Goal: Information Seeking & Learning: Learn about a topic

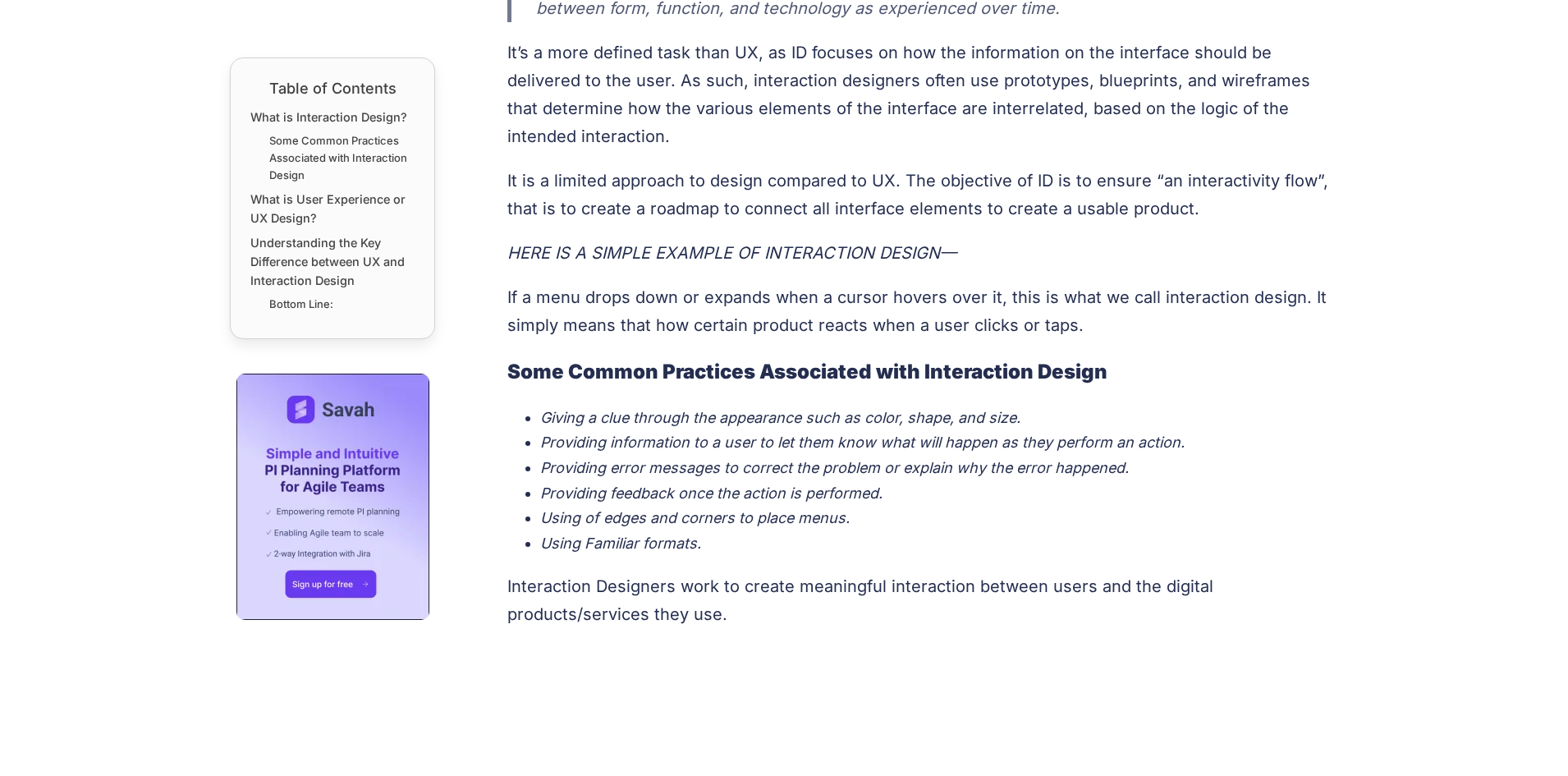
scroll to position [1314, 0]
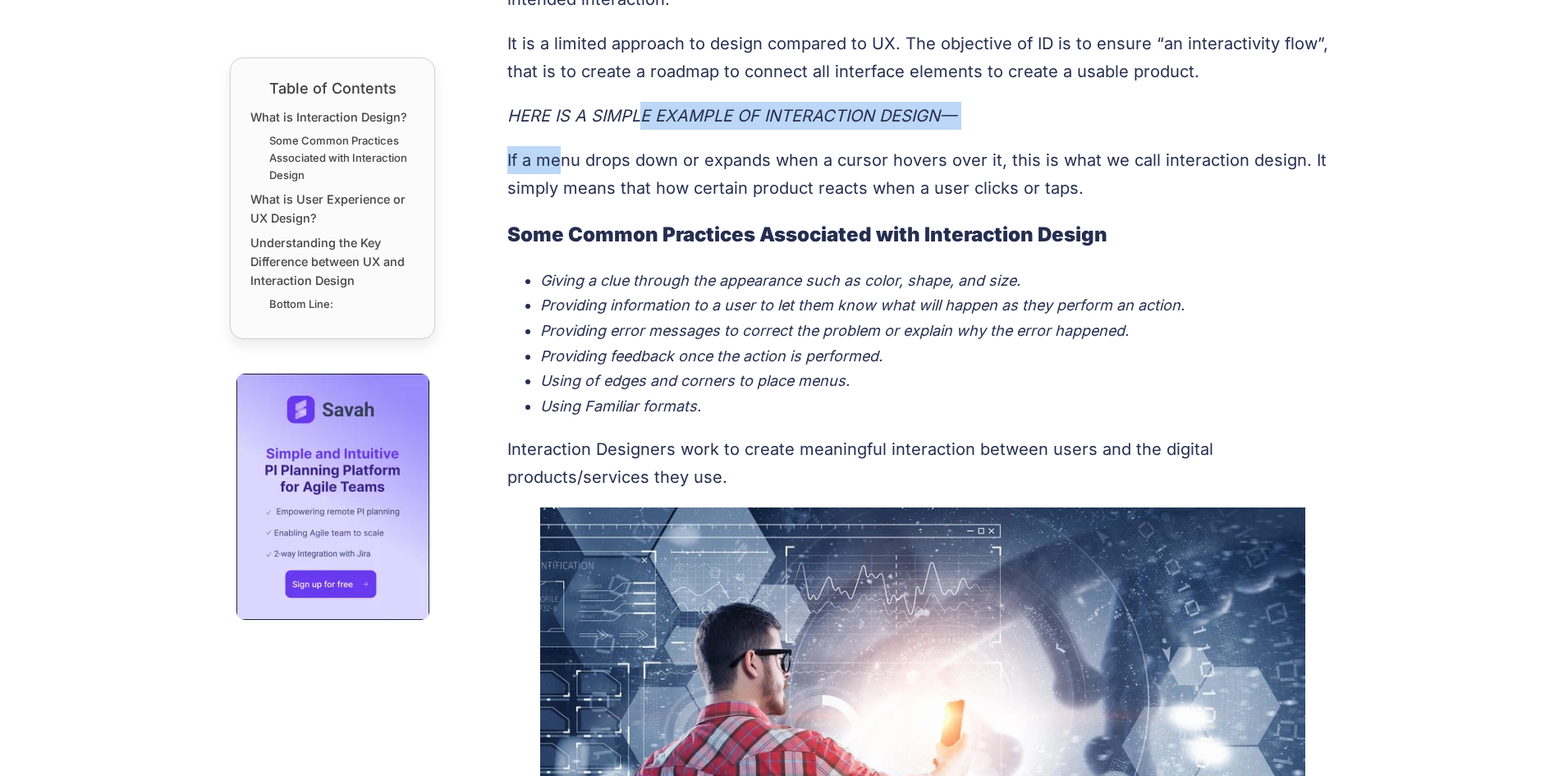
drag, startPoint x: 564, startPoint y: 131, endPoint x: 644, endPoint y: 125, distance: 80.2
click at [742, 180] on p "If a menu drops down or expands when a cursor hovers over it, this is what we c…" at bounding box center [923, 173] width 832 height 56
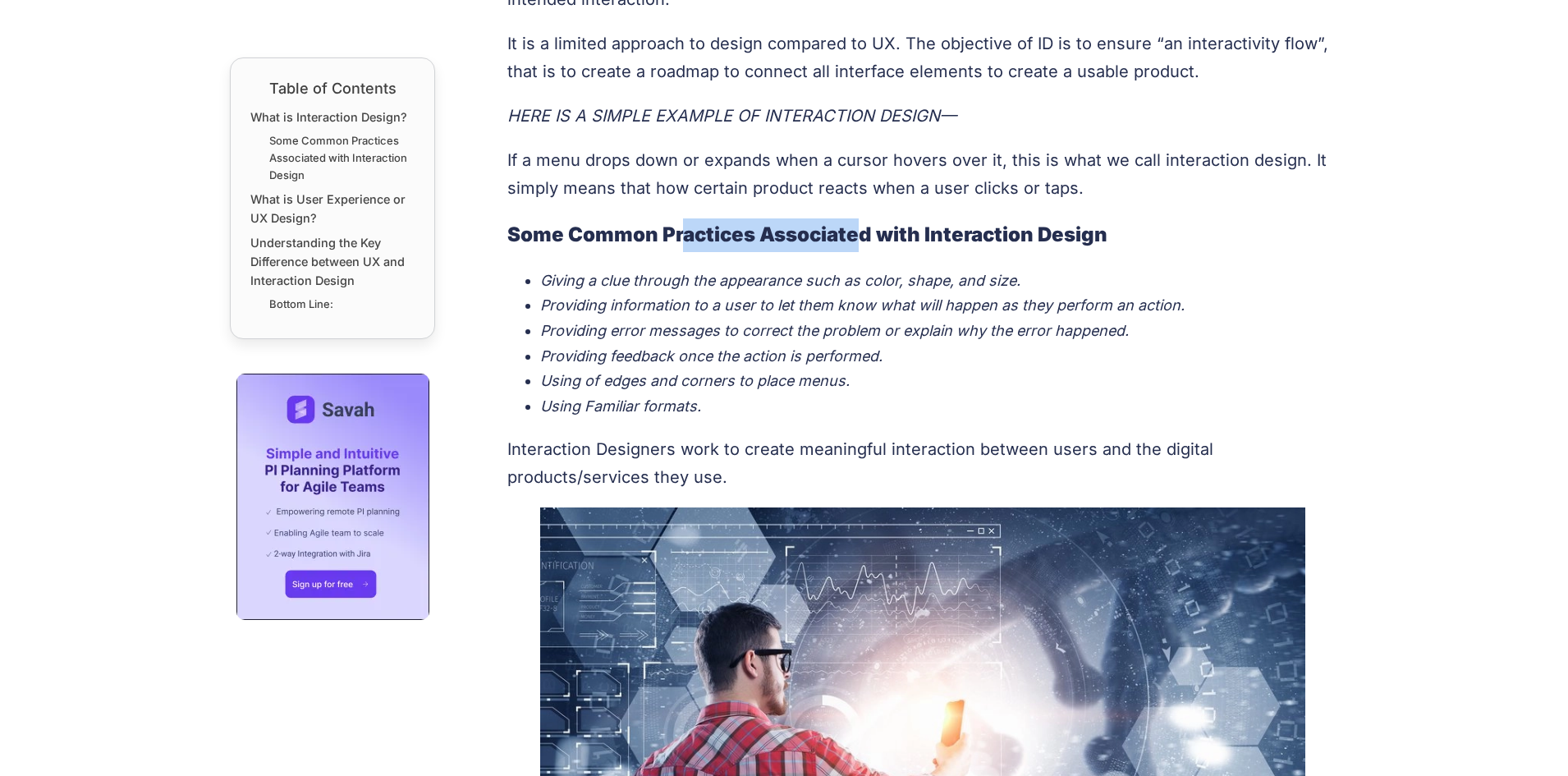
drag, startPoint x: 683, startPoint y: 243, endPoint x: 864, endPoint y: 243, distance: 181.0
click at [864, 243] on strong "Some Common Practices Associated with Interaction Design" at bounding box center [808, 235] width 600 height 24
drag, startPoint x: 652, startPoint y: 289, endPoint x: 821, endPoint y: 292, distance: 169.0
click at [820, 289] on li "Giving a clue through the appearance such as color, shape, and size." at bounding box center [940, 281] width 799 height 26
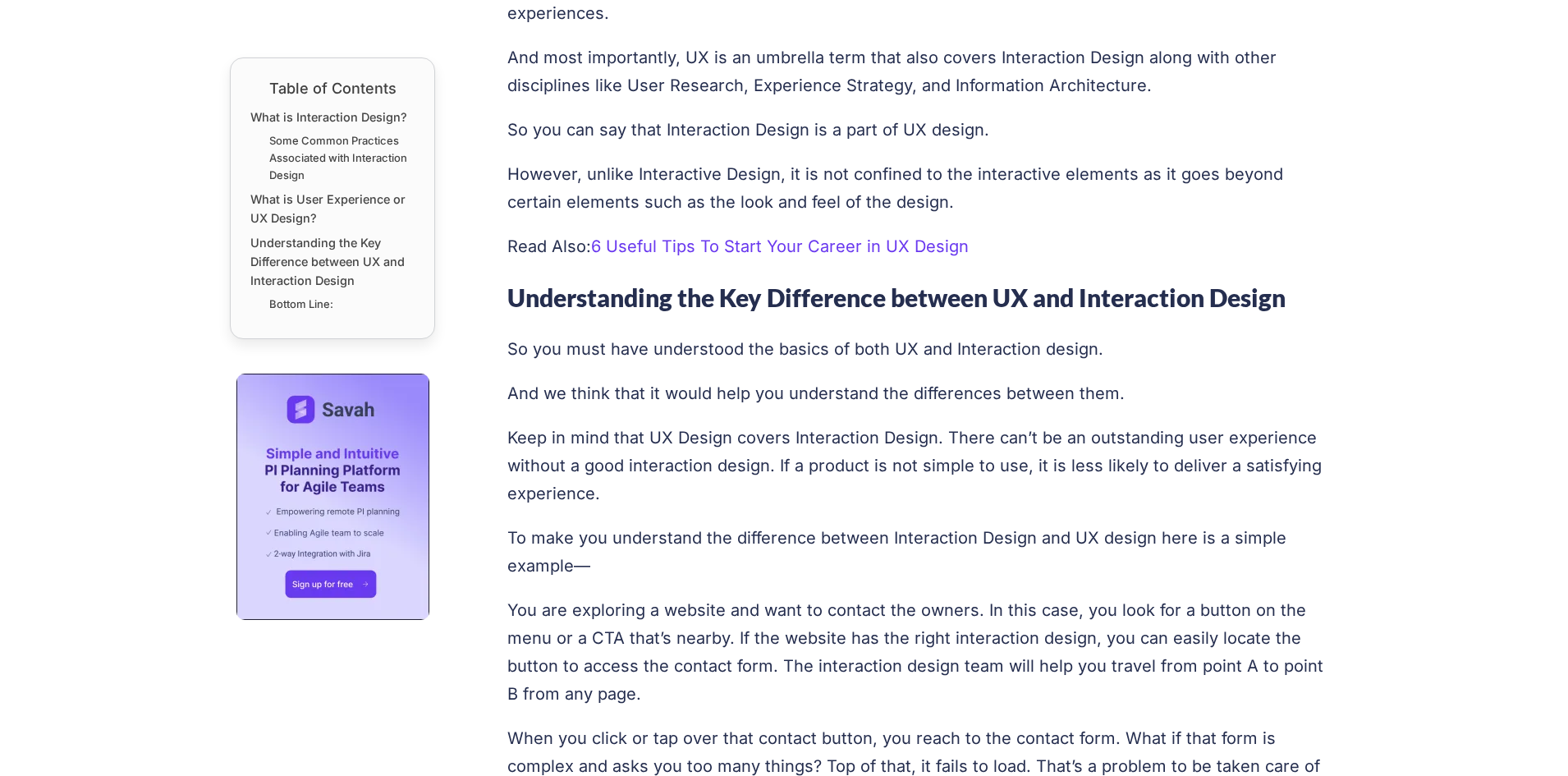
scroll to position [2464, 0]
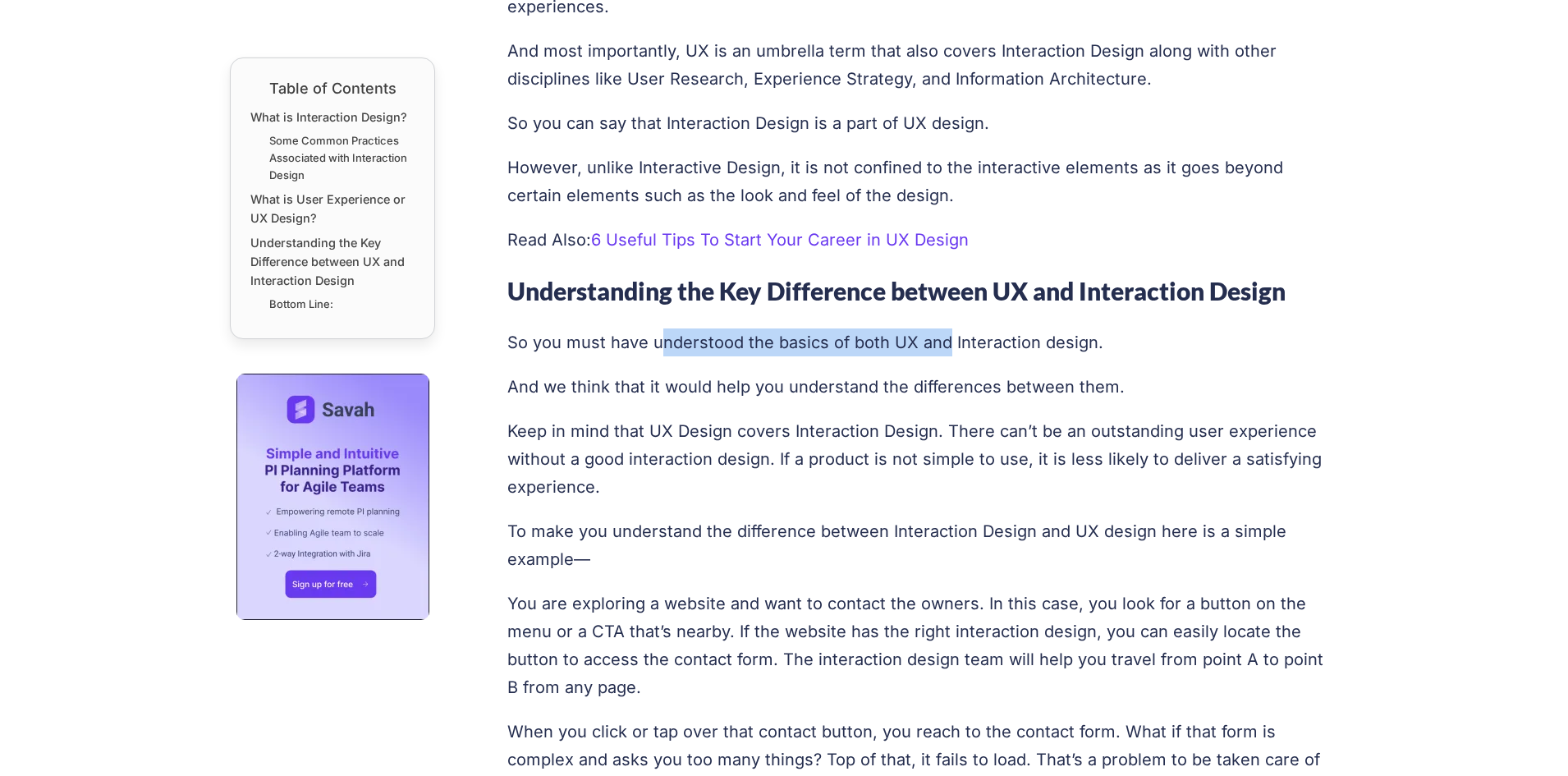
drag, startPoint x: 660, startPoint y: 324, endPoint x: 943, endPoint y: 352, distance: 284.4
drag, startPoint x: 608, startPoint y: 344, endPoint x: 1003, endPoint y: 344, distance: 395.0
click at [1003, 344] on p "So you must have understood the basics of both UX and Interaction design." at bounding box center [923, 342] width 832 height 28
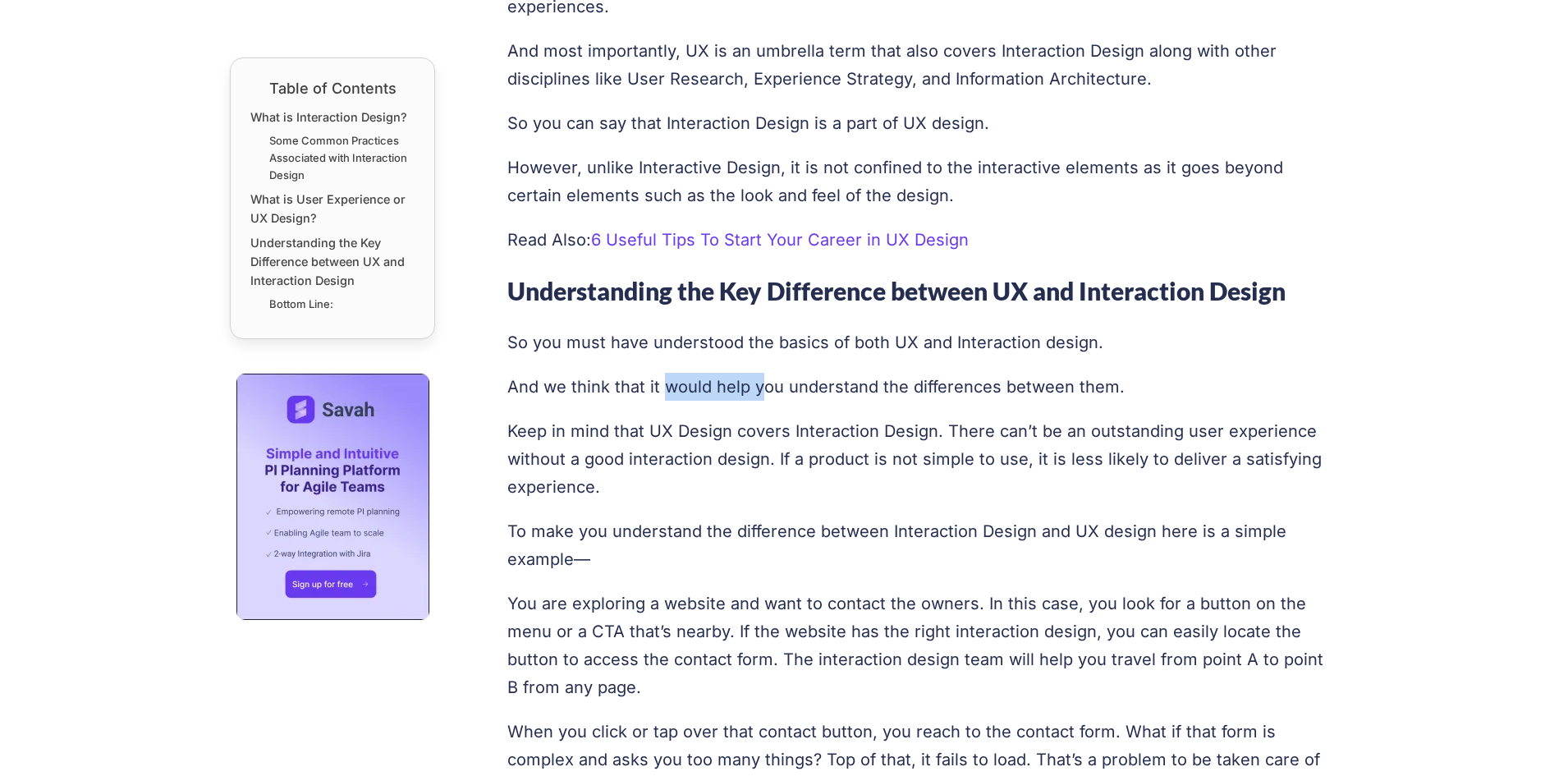
drag, startPoint x: 667, startPoint y: 370, endPoint x: 764, endPoint y: 374, distance: 97.1
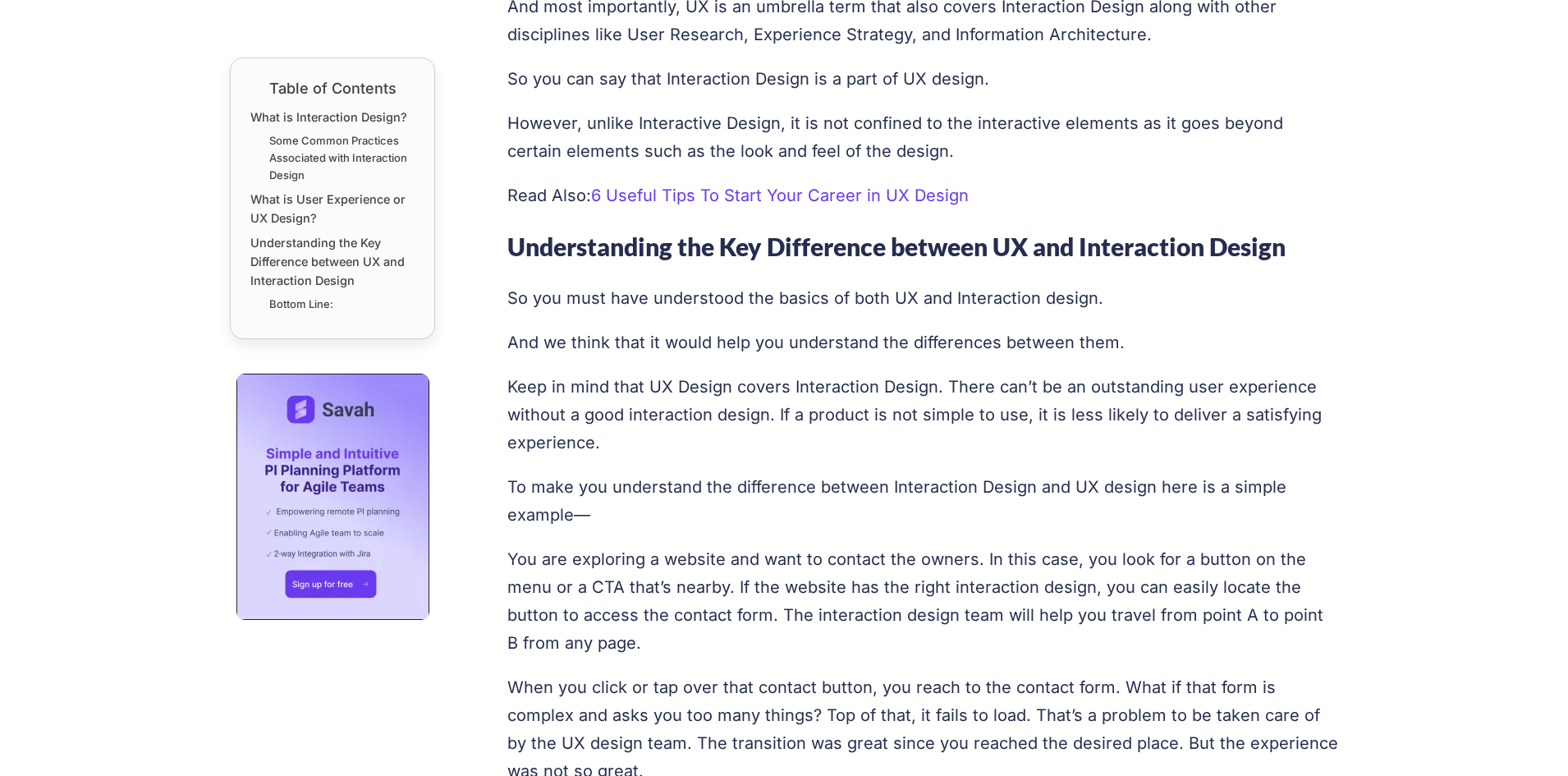
scroll to position [2546, 0]
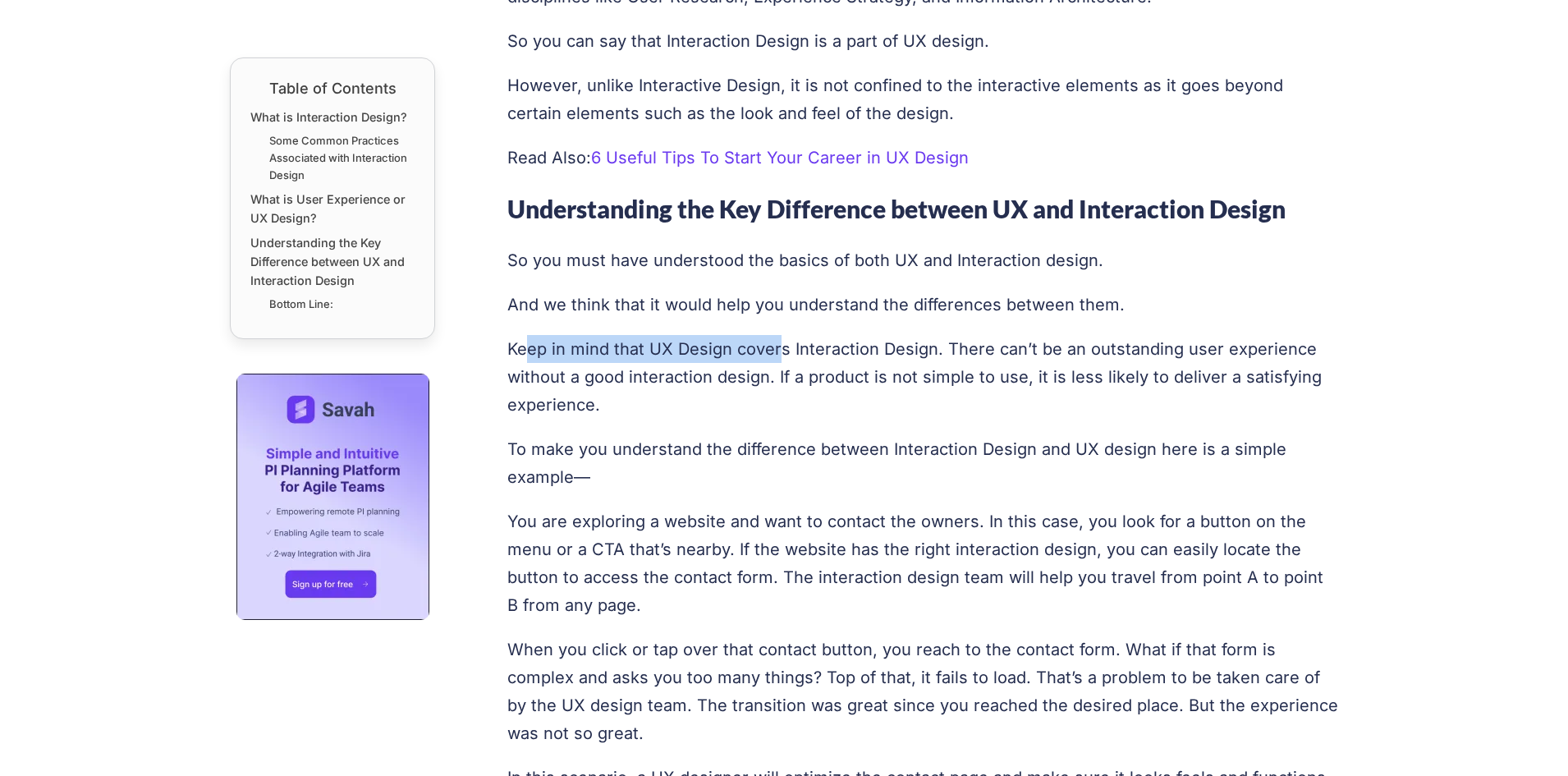
drag, startPoint x: 528, startPoint y: 360, endPoint x: 781, endPoint y: 352, distance: 253.1
click at [781, 352] on p "Keep in mind that UX Design covers Interaction Design. There can’t be an outsta…" at bounding box center [923, 377] width 832 height 84
drag, startPoint x: 841, startPoint y: 352, endPoint x: 904, endPoint y: 352, distance: 63.0
click at [904, 352] on p "Keep in mind that UX Design covers Interaction Design. There can’t be an outsta…" at bounding box center [923, 377] width 832 height 84
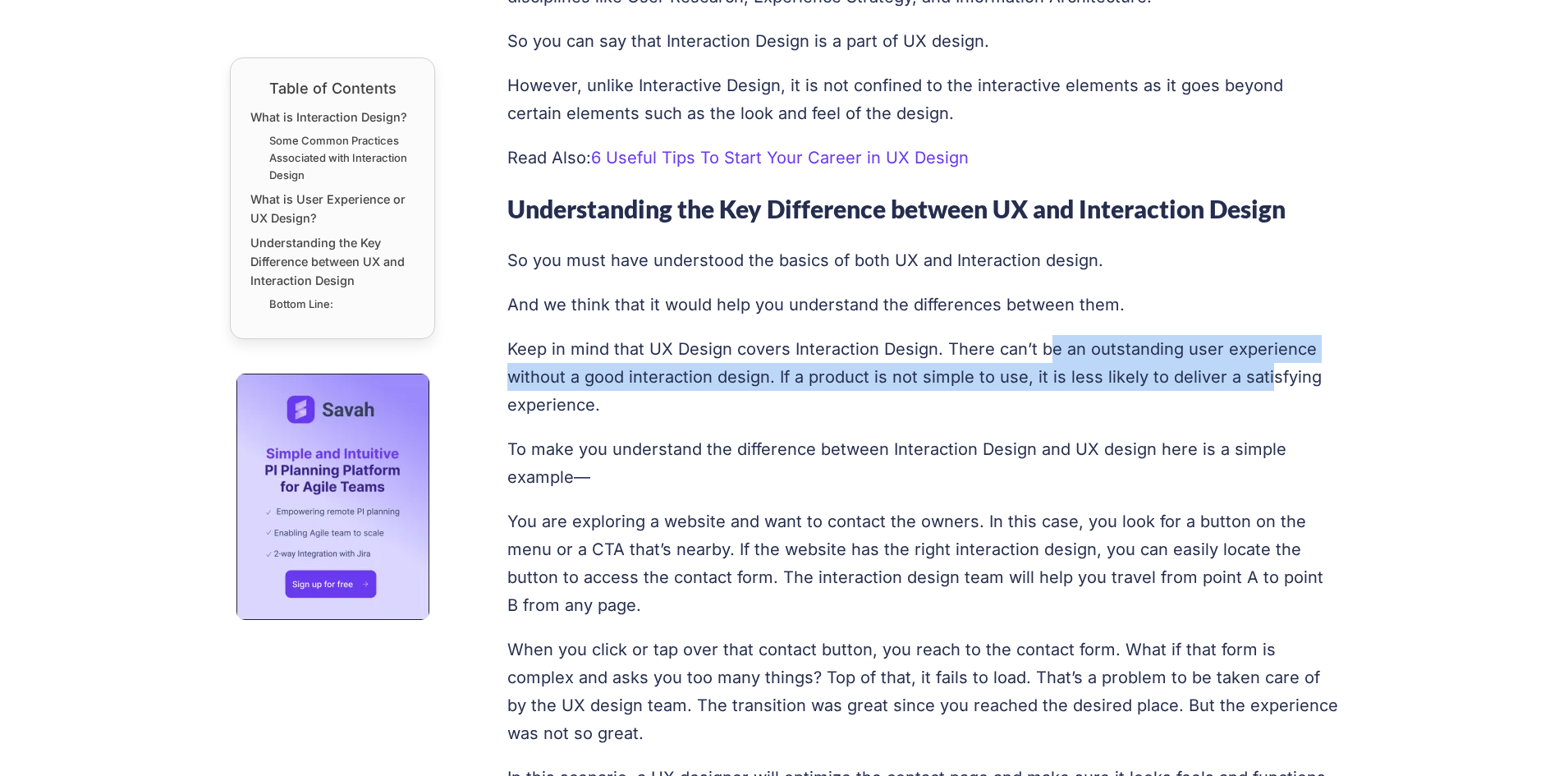
drag, startPoint x: 1043, startPoint y: 340, endPoint x: 1259, endPoint y: 370, distance: 218.1
click at [1259, 370] on p "Keep in mind that UX Design covers Interaction Design. There can’t be an outsta…" at bounding box center [923, 377] width 832 height 84
click at [770, 378] on p "Keep in mind that UX Design covers Interaction Design. There can’t be an outsta…" at bounding box center [923, 377] width 832 height 84
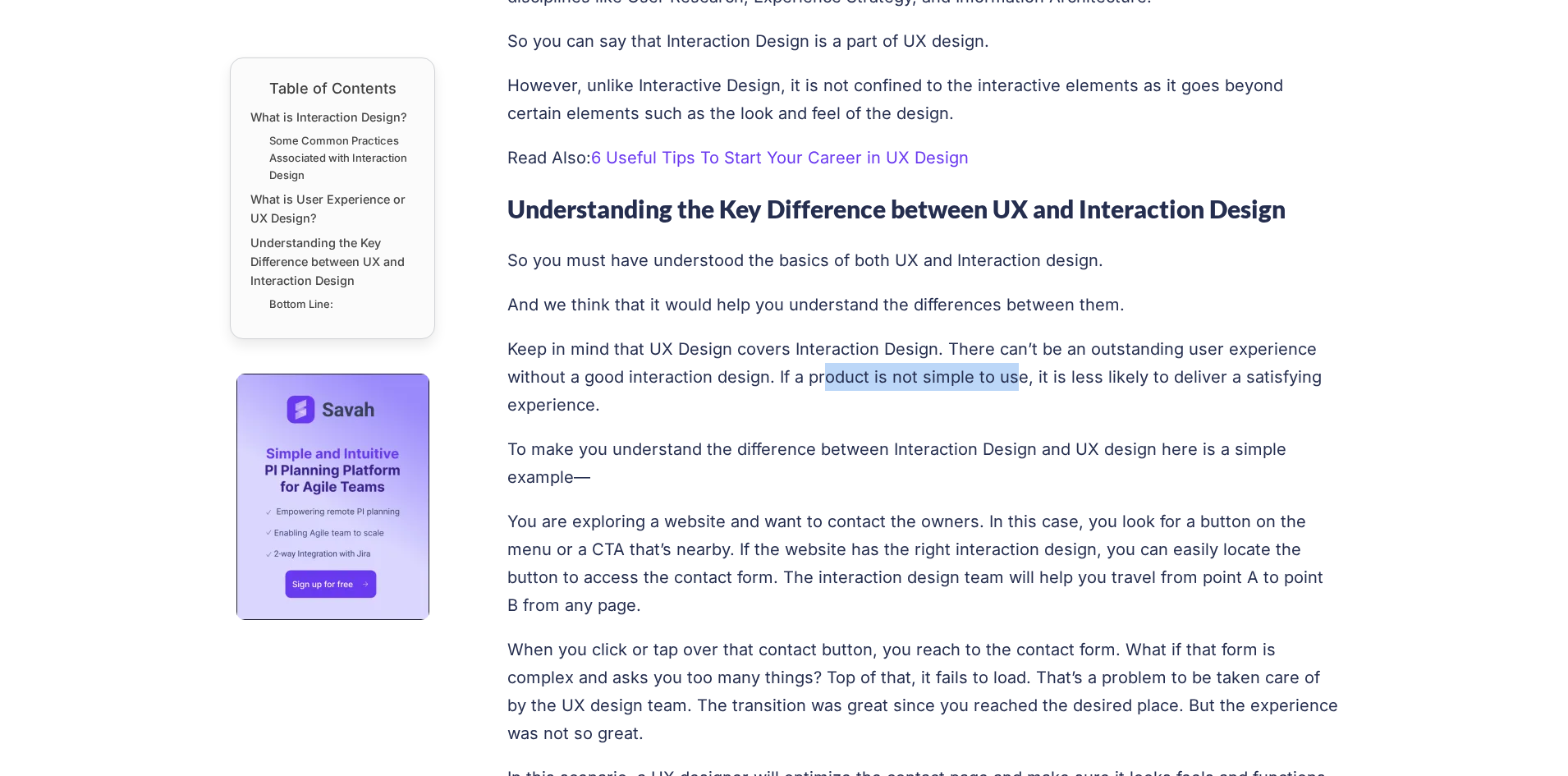
drag, startPoint x: 821, startPoint y: 377, endPoint x: 1012, endPoint y: 389, distance: 191.4
click at [1012, 389] on p "Keep in mind that UX Design covers Interaction Design. There can’t be an outsta…" at bounding box center [923, 377] width 832 height 84
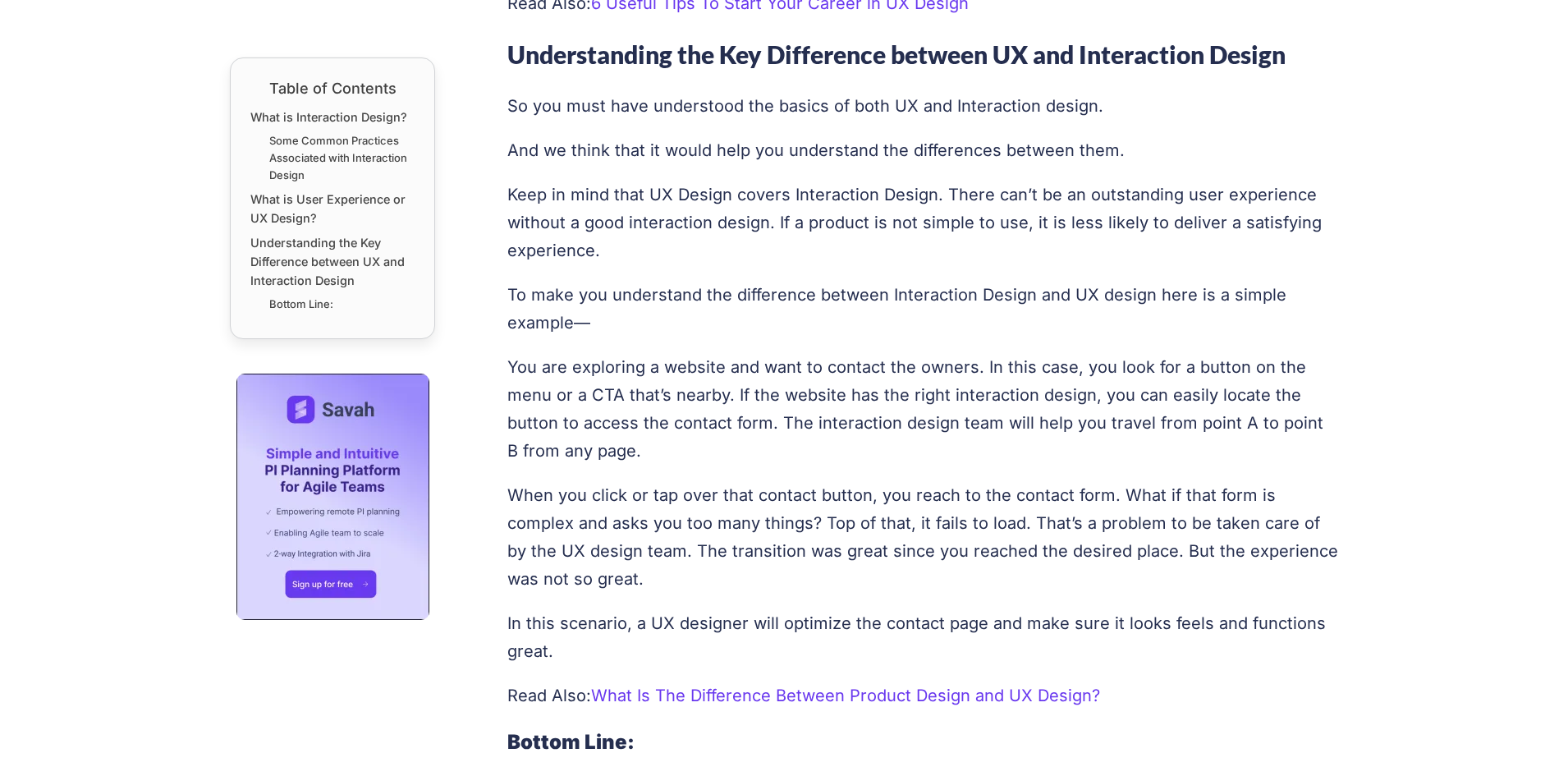
scroll to position [2710, 0]
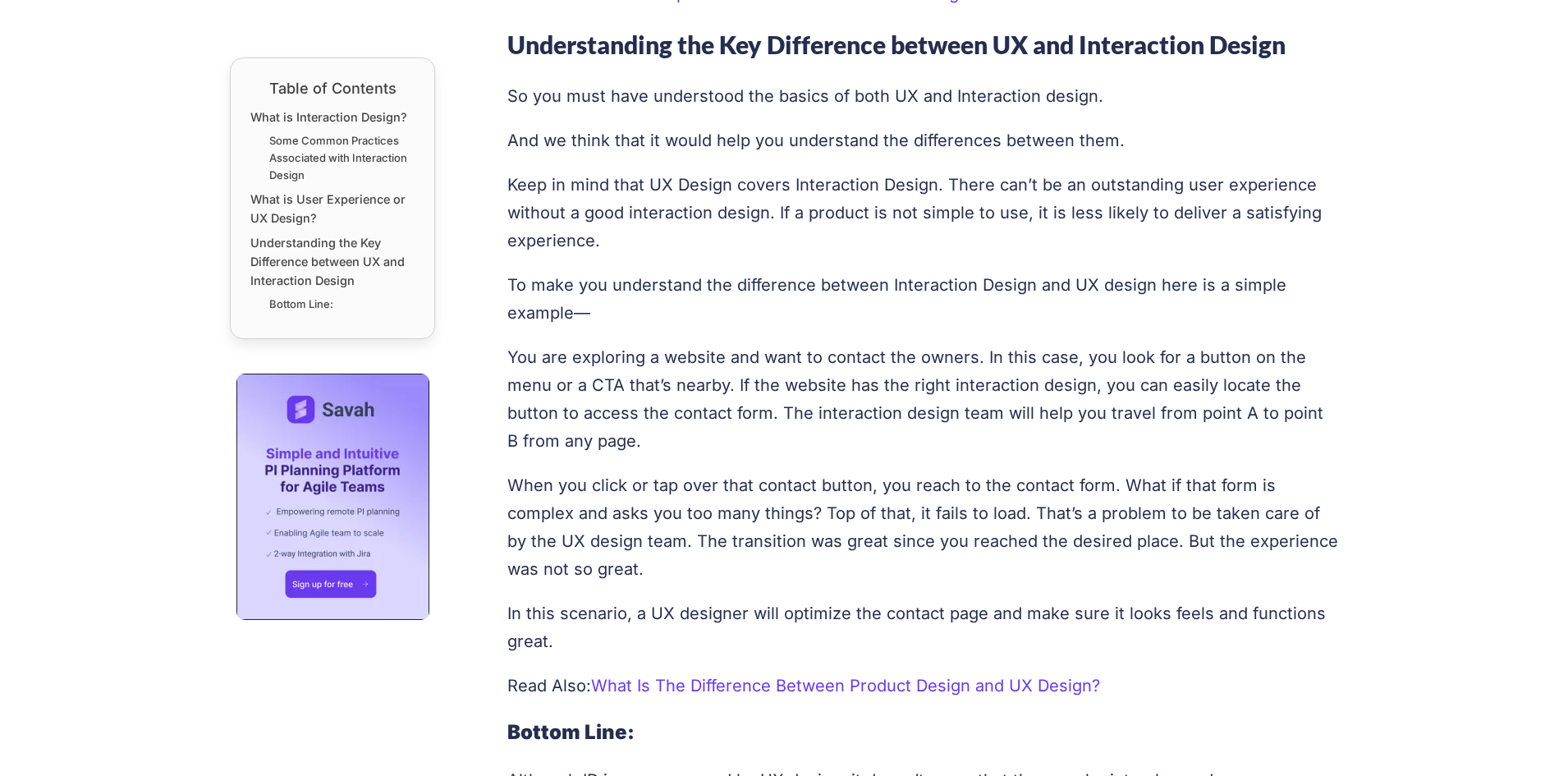
drag, startPoint x: 720, startPoint y: 308, endPoint x: 1061, endPoint y: 316, distance: 341.1
click at [1061, 316] on p "To make you understand the difference between Interaction Design and UX design …" at bounding box center [923, 298] width 832 height 56
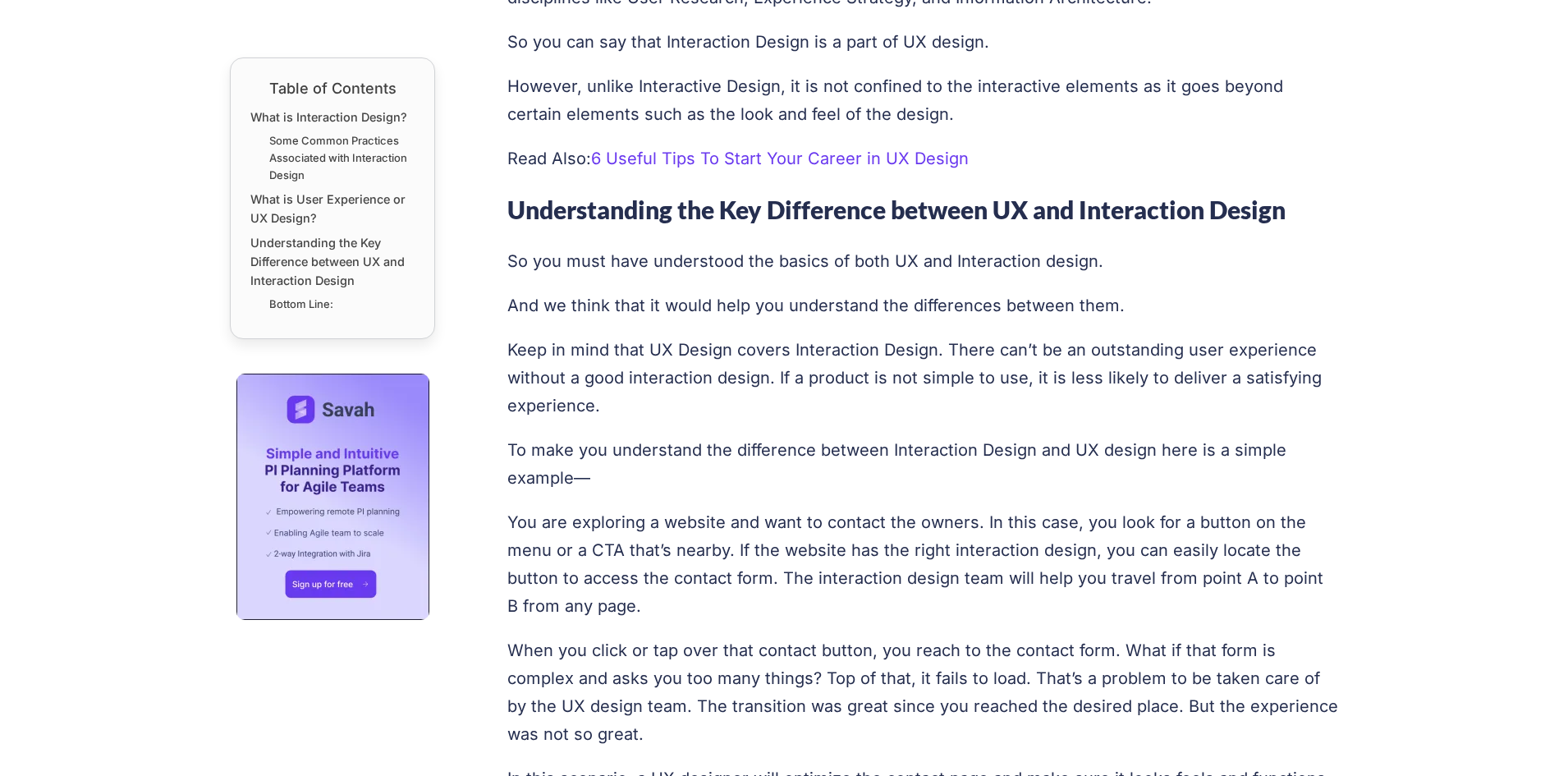
scroll to position [2546, 0]
drag, startPoint x: 507, startPoint y: 520, endPoint x: 663, endPoint y: 601, distance: 175.8
click at [663, 601] on p "You are exploring a website and want to contact the owners. In this case, you l…" at bounding box center [923, 563] width 832 height 111
copy p "You are exploring a website and want to contact the owners. In this case, you l…"
click at [671, 476] on p "To make you understand the difference between Interaction Design and UX design …" at bounding box center [923, 463] width 832 height 56
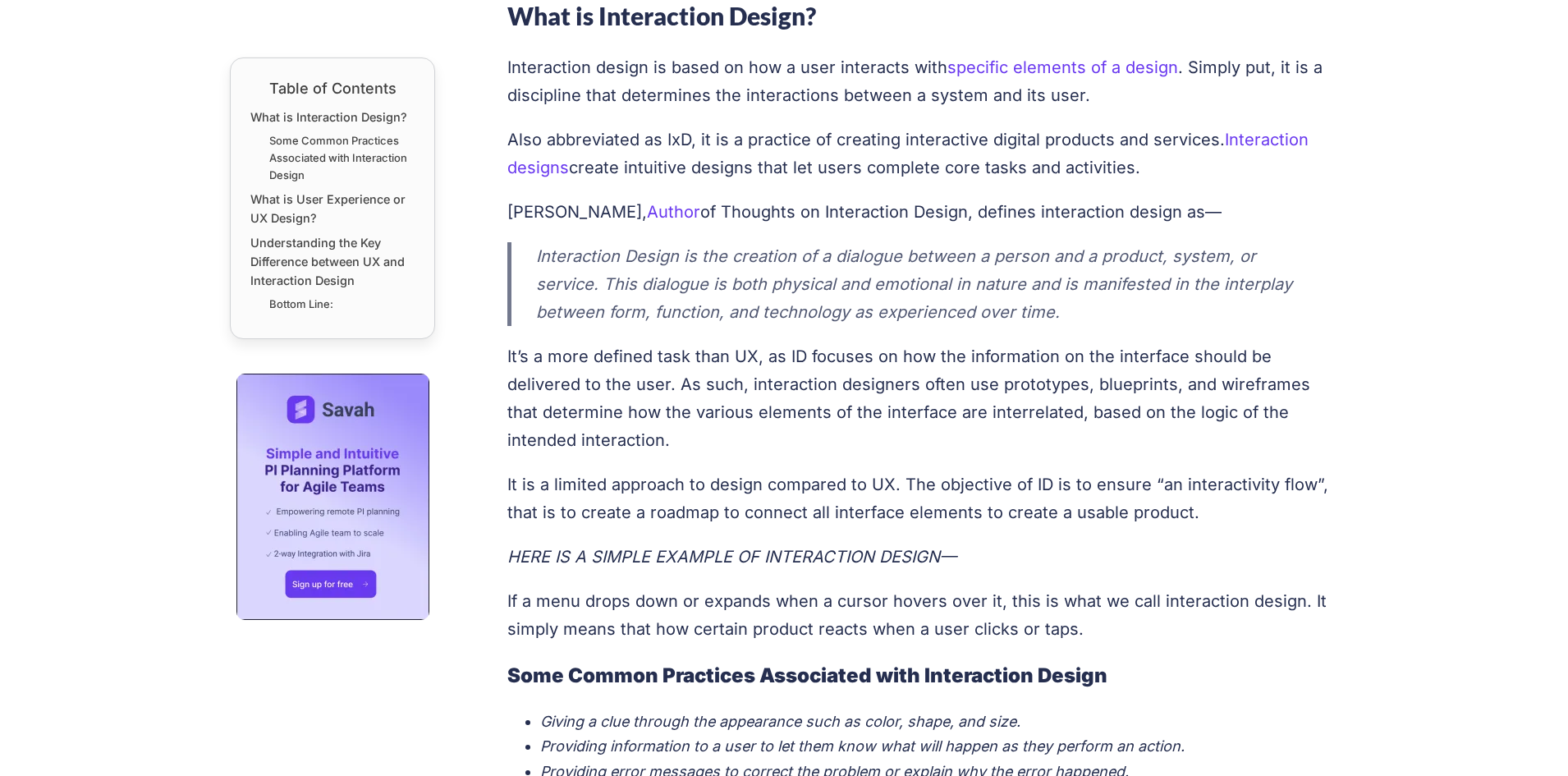
scroll to position [821, 0]
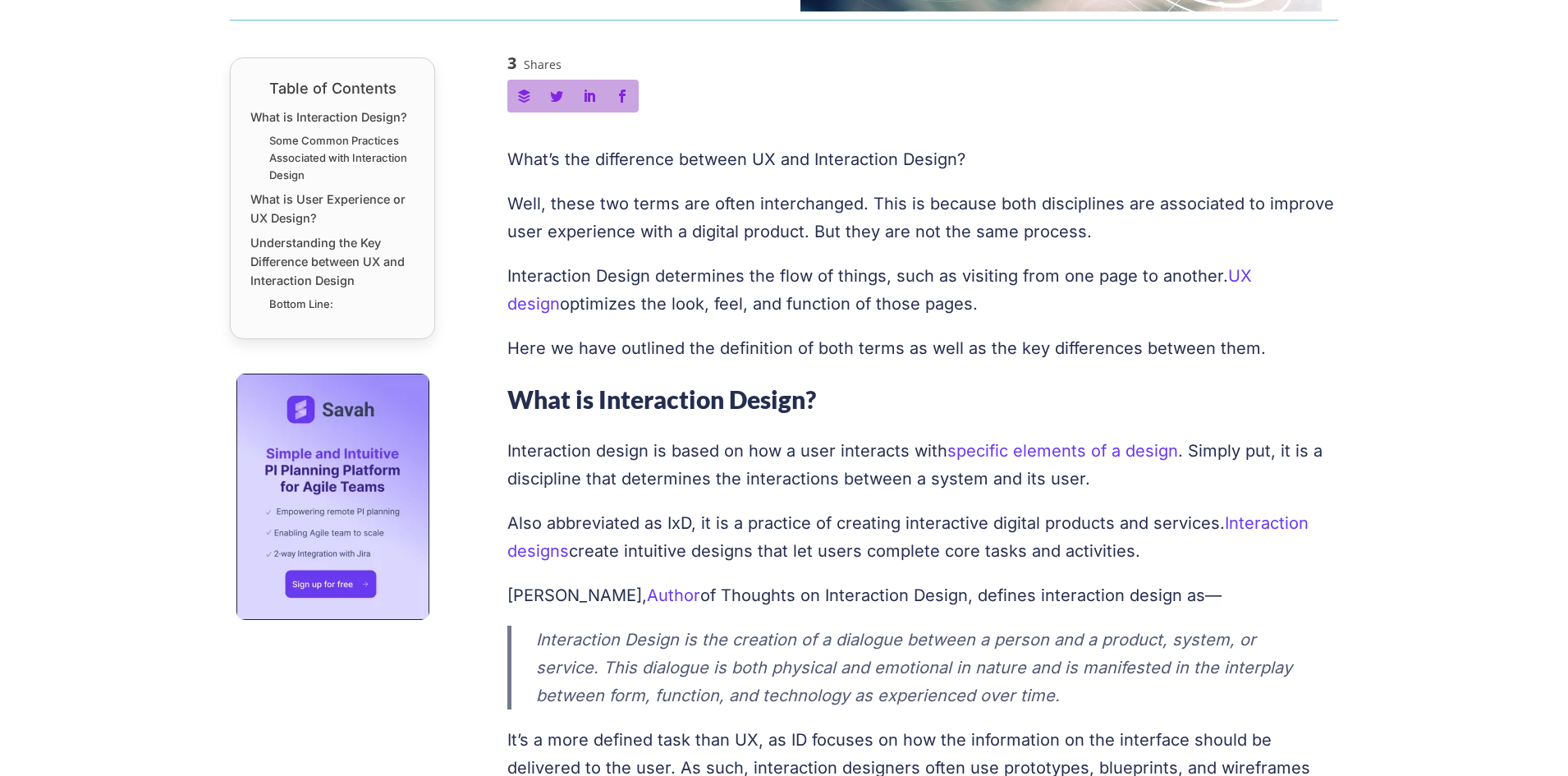
scroll to position [489, 0]
drag, startPoint x: 542, startPoint y: 163, endPoint x: 670, endPoint y: 167, distance: 128.1
click at [666, 165] on p "What’s the difference between UX and Interaction Design?" at bounding box center [923, 159] width 832 height 28
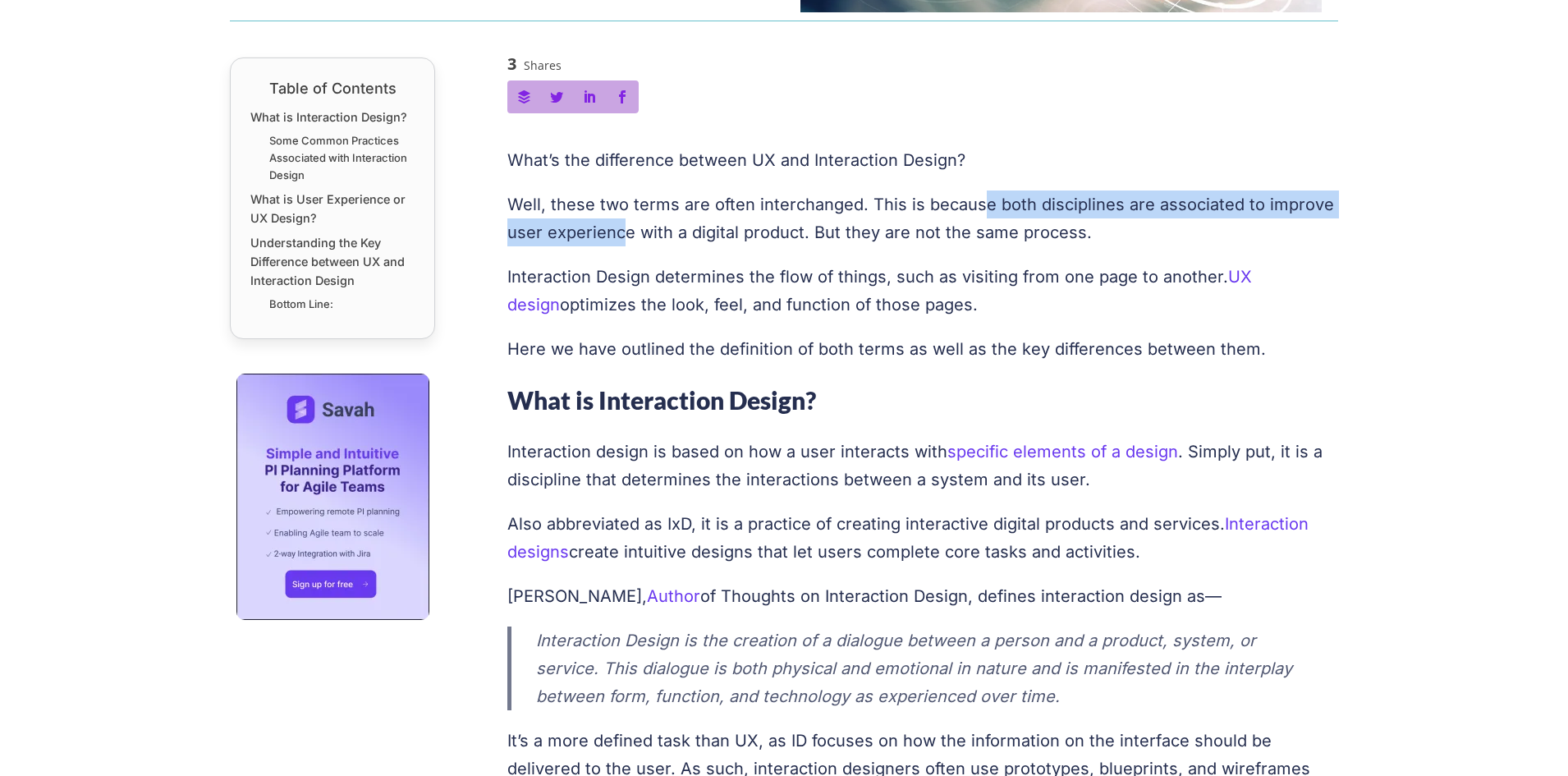
drag, startPoint x: 628, startPoint y: 220, endPoint x: 1009, endPoint y: 210, distance: 381.1
click at [977, 214] on p "Well, these two terms are often interchanged. This is because both disciplines …" at bounding box center [923, 218] width 832 height 56
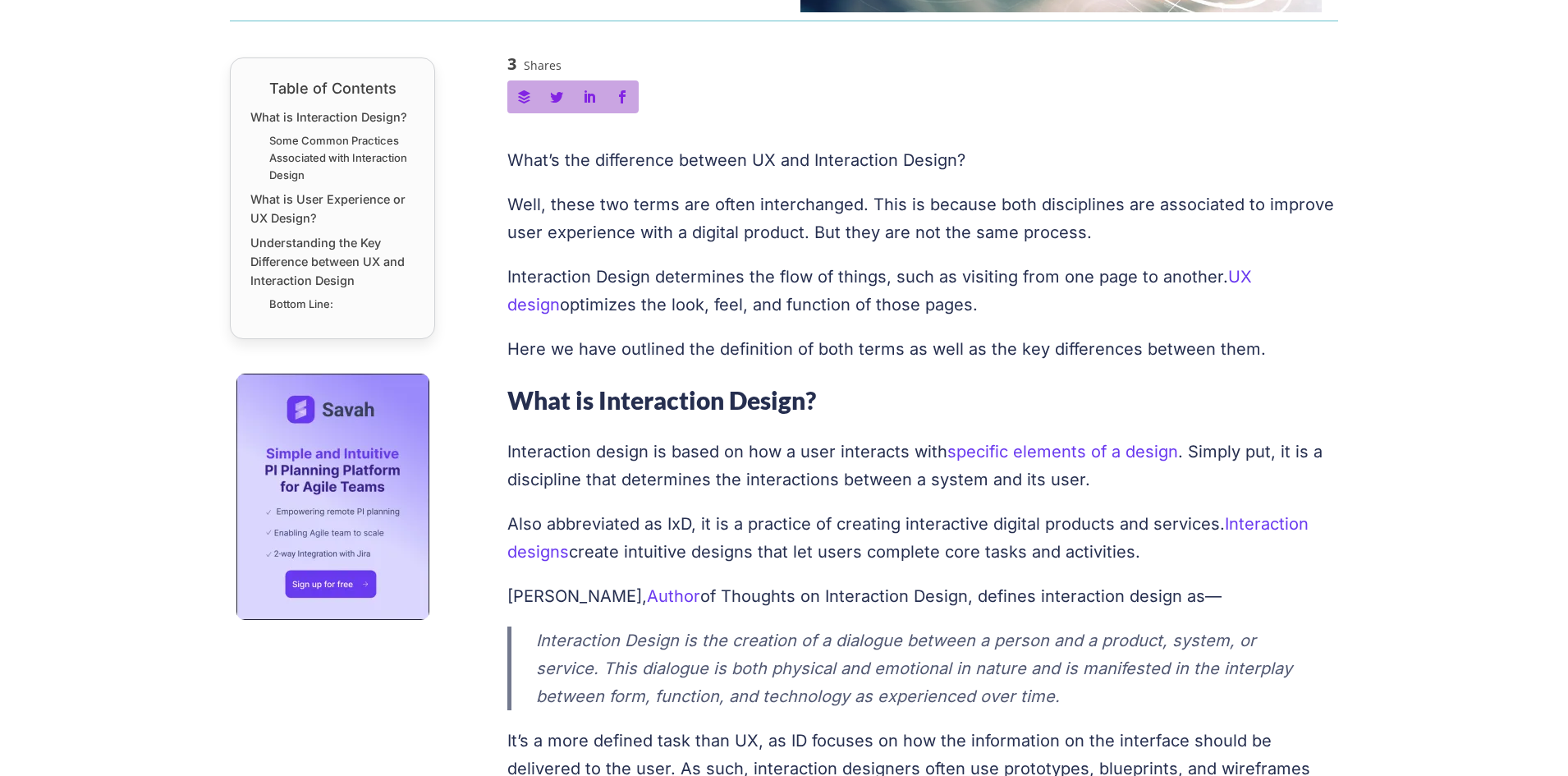
click at [1082, 225] on p "Well, these two terms are often interchanged. This is because both disciplines …" at bounding box center [923, 218] width 832 height 56
drag, startPoint x: 701, startPoint y: 226, endPoint x: 881, endPoint y: 226, distance: 180.0
click at [881, 226] on p "Well, these two terms are often interchanged. This is because both disciplines …" at bounding box center [923, 218] width 832 height 56
click at [826, 283] on p "Interaction Design determines the flow of things, such as visiting from one pag…" at bounding box center [923, 291] width 832 height 56
drag, startPoint x: 862, startPoint y: 205, endPoint x: 1036, endPoint y: 204, distance: 174.0
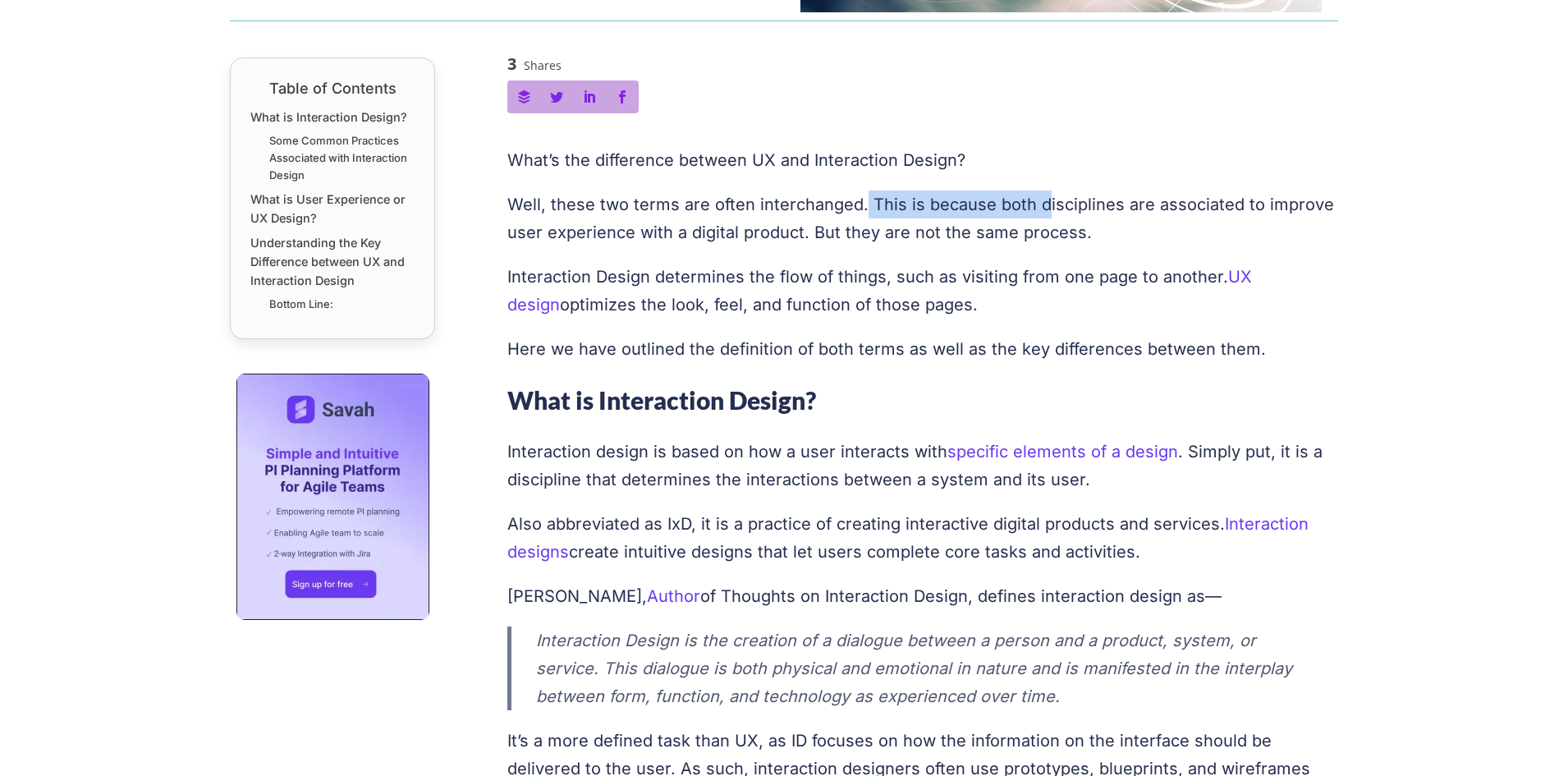
click at [1036, 204] on p "Well, these two terms are often interchanged. This is because both disciplines …" at bounding box center [923, 218] width 832 height 56
click at [954, 244] on p "Well, these two terms are often interchanged. This is because both disciplines …" at bounding box center [923, 218] width 832 height 56
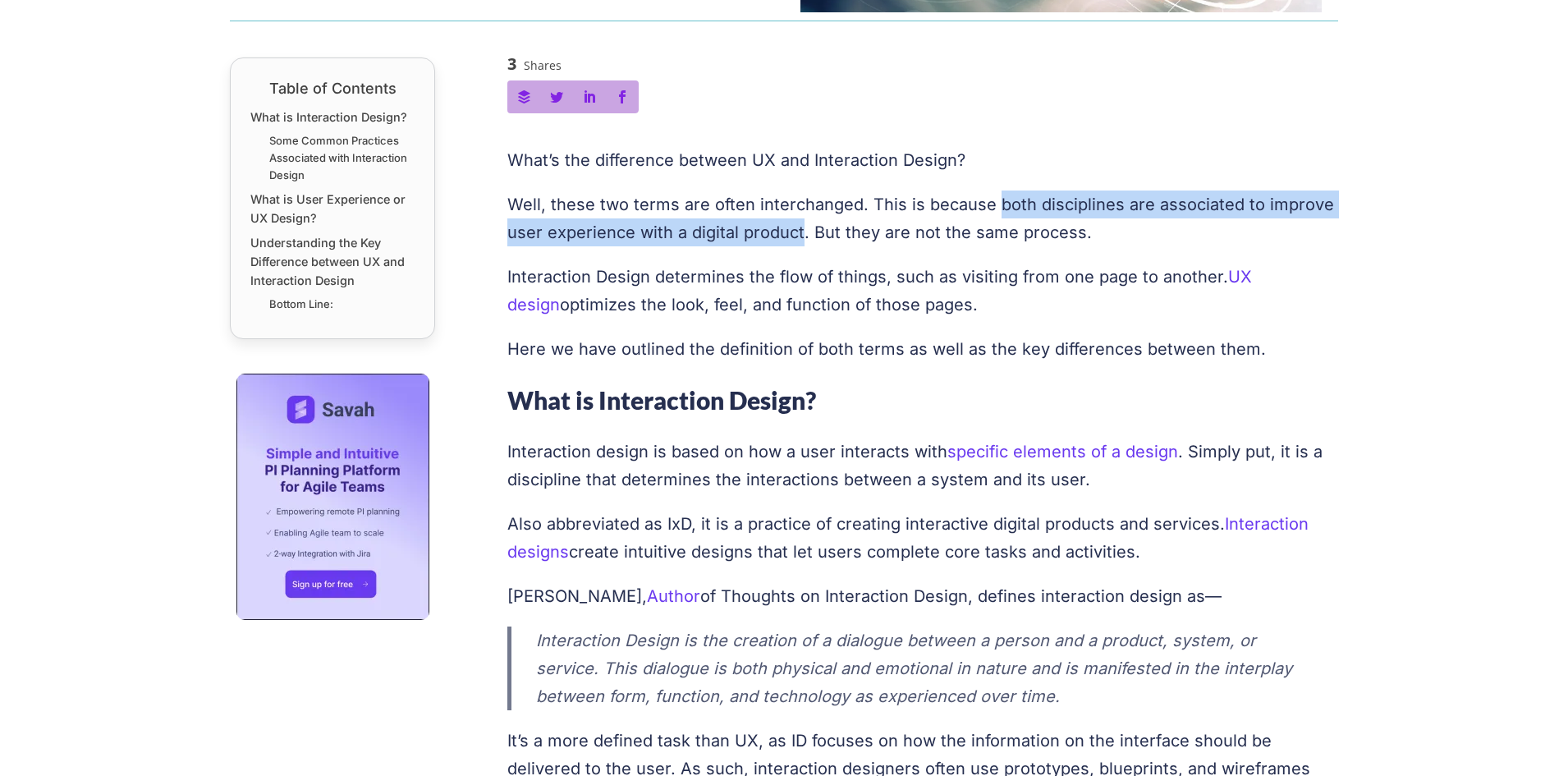
drag, startPoint x: 988, startPoint y: 205, endPoint x: 800, endPoint y: 232, distance: 189.9
click at [800, 232] on p "Well, these two terms are often interchanged. This is because both disciplines …" at bounding box center [923, 218] width 832 height 56
copy p "both disciplines are associated to improve user experience with a digital produ…"
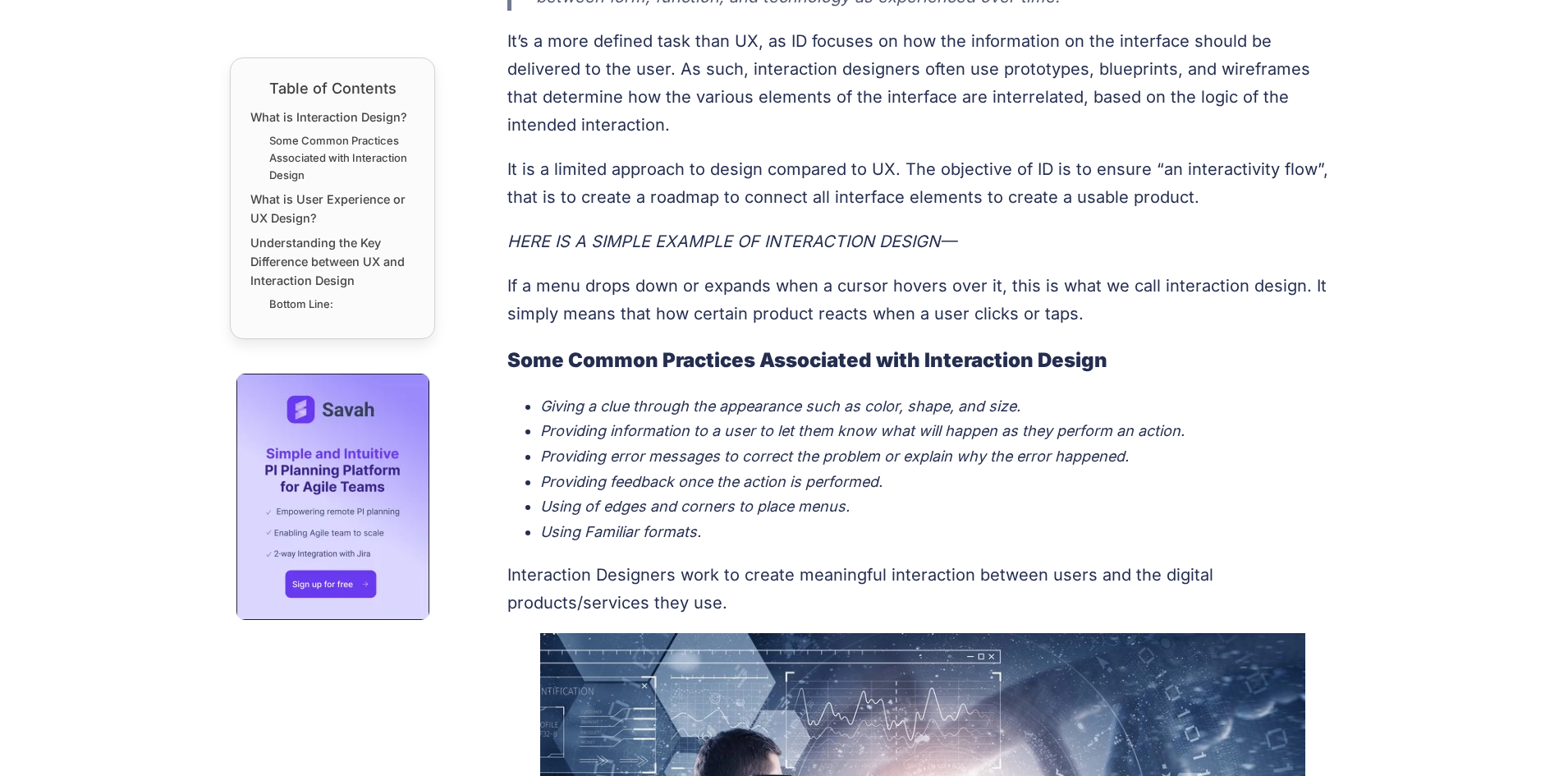
scroll to position [1228, 0]
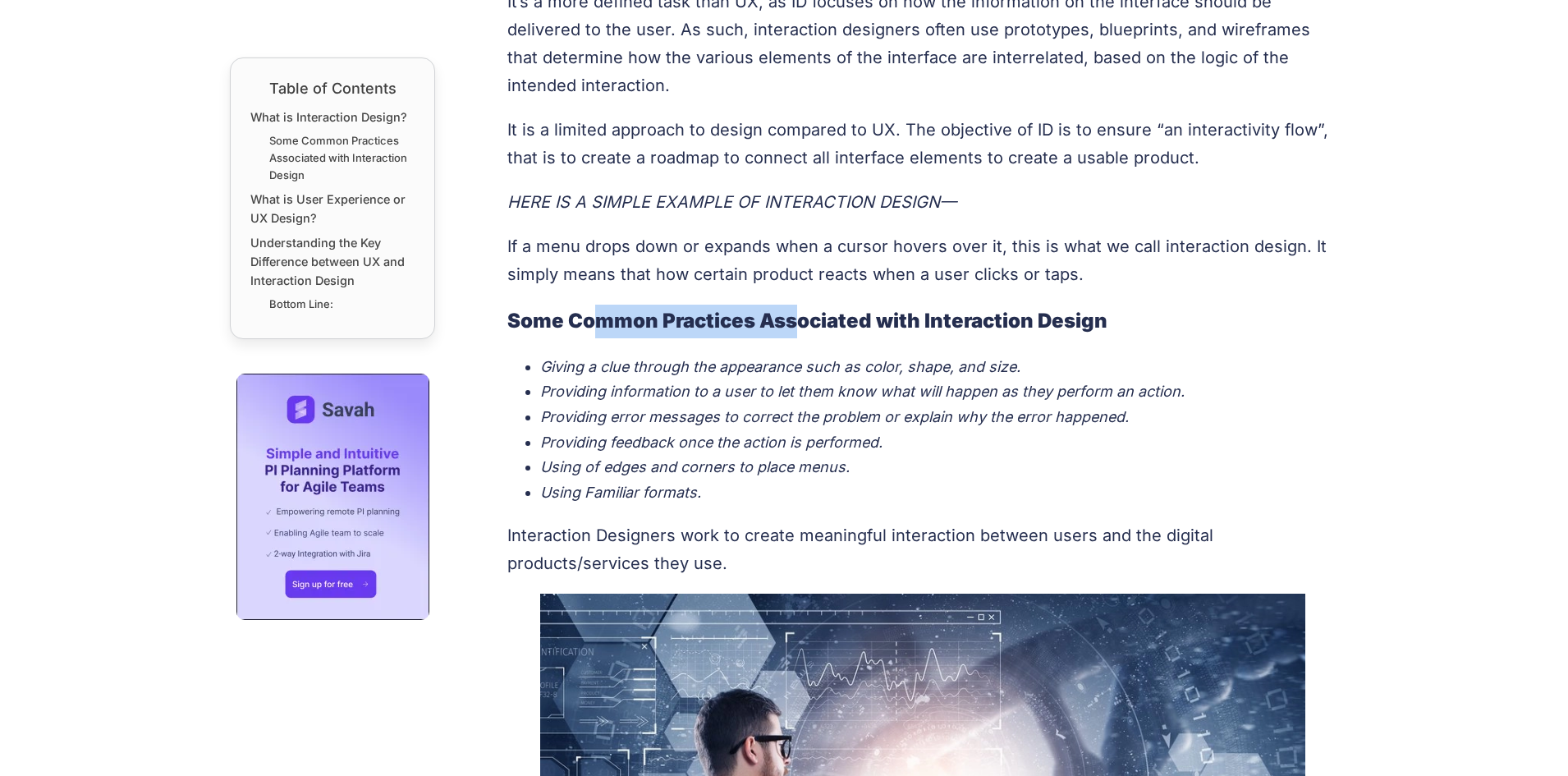
drag, startPoint x: 598, startPoint y: 322, endPoint x: 796, endPoint y: 322, distance: 198.0
click at [796, 322] on strong "Some Common Practices Associated with Interaction Design" at bounding box center [808, 321] width 600 height 24
click at [886, 338] on h3 "Some Common Practices Associated with Interaction Design" at bounding box center [923, 321] width 832 height 33
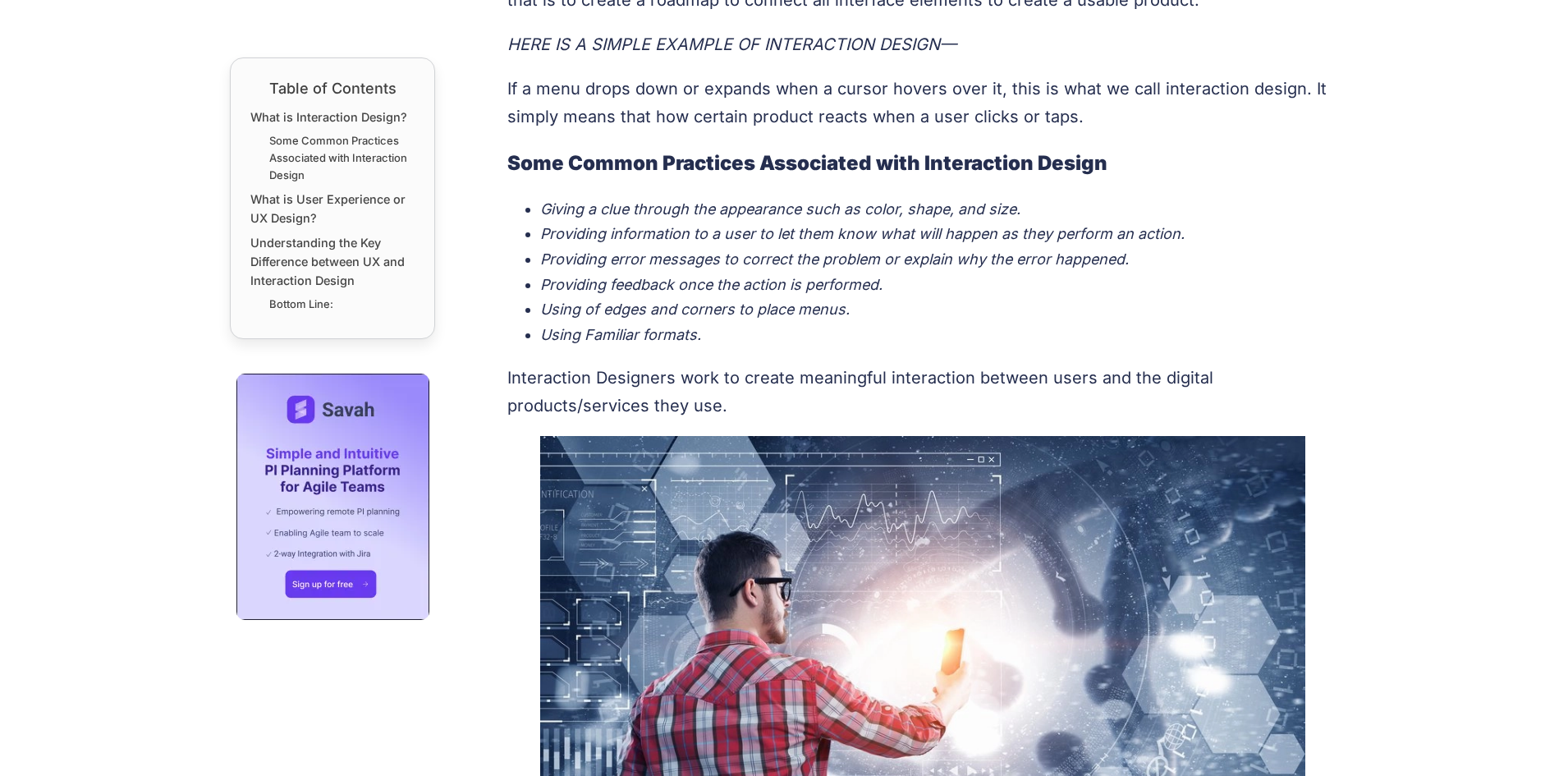
scroll to position [1393, 0]
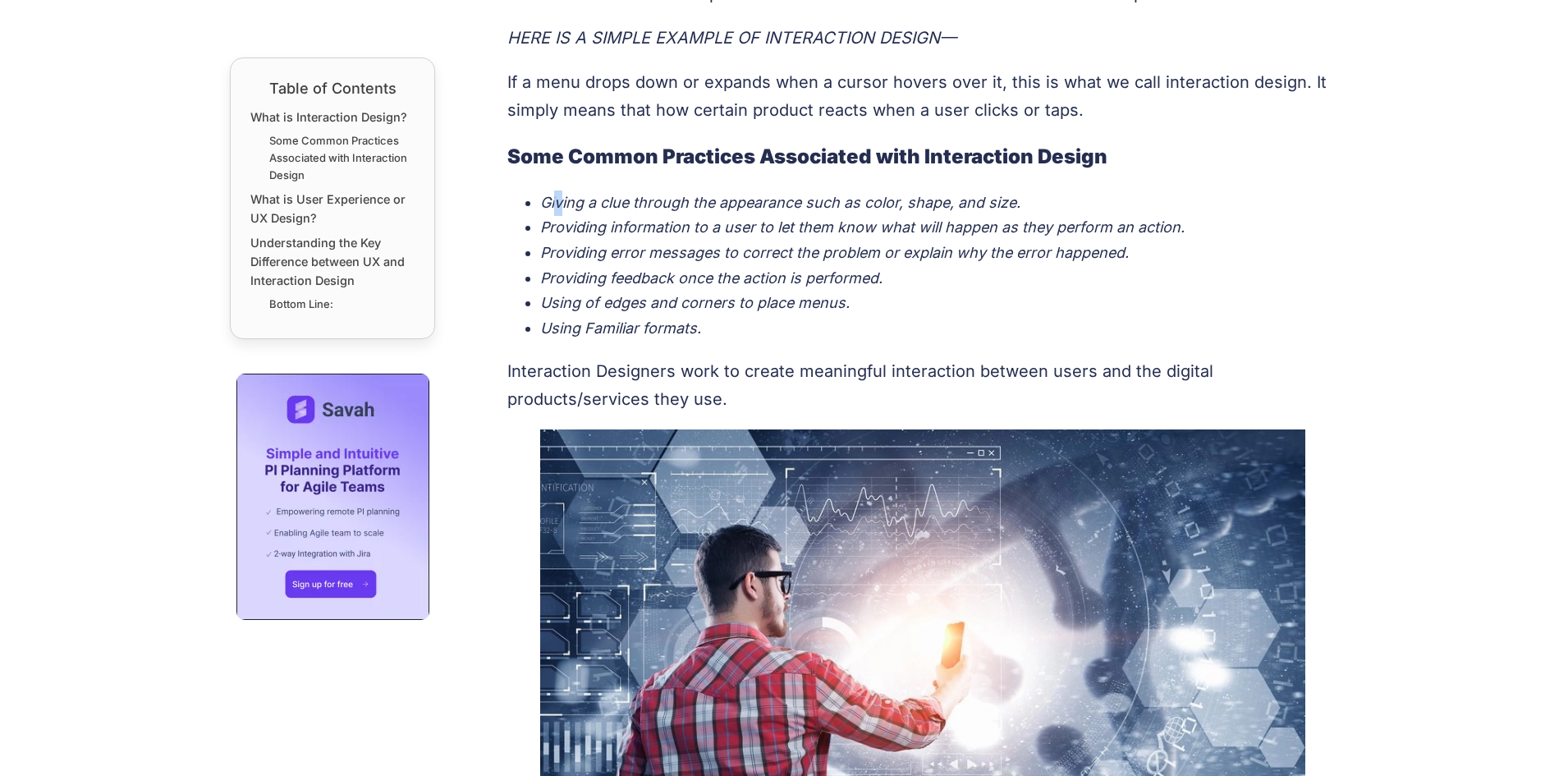
drag, startPoint x: 554, startPoint y: 206, endPoint x: 764, endPoint y: 235, distance: 212.0
click at [730, 227] on ul "Giving a clue through the appearance such as color, shape, and size. Providing …" at bounding box center [923, 266] width 832 height 151
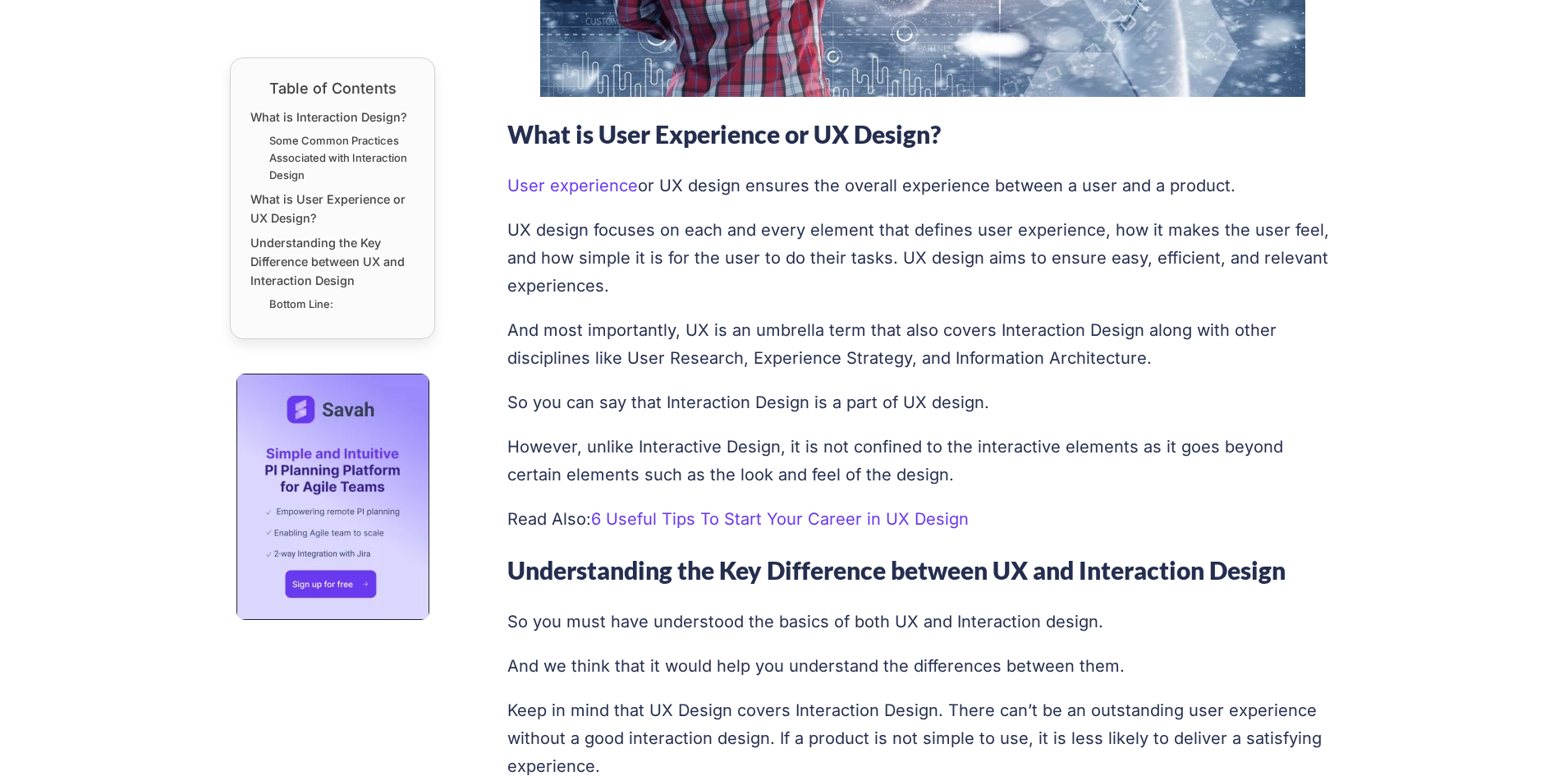
scroll to position [2213, 0]
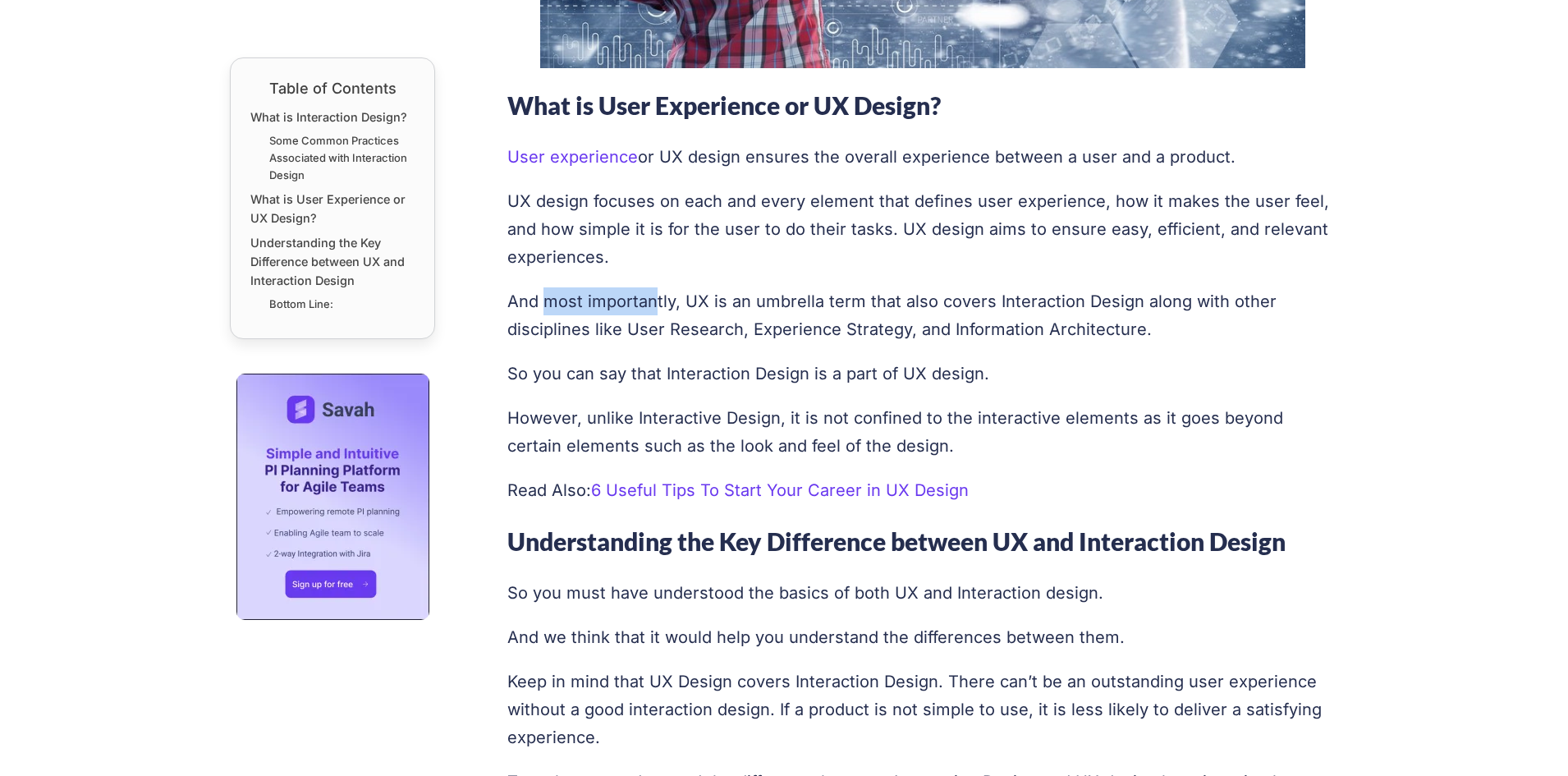
drag, startPoint x: 550, startPoint y: 304, endPoint x: 653, endPoint y: 302, distance: 103.0
click at [653, 302] on p "And most importantly, UX is an umbrella term that also covers Interaction Desig…" at bounding box center [923, 315] width 832 height 56
click at [682, 309] on p "And most importantly, UX is an umbrella term that also covers Interaction Desig…" at bounding box center [923, 315] width 832 height 56
drag, startPoint x: 641, startPoint y: 207, endPoint x: 741, endPoint y: 223, distance: 101.3
click at [739, 222] on p "UX design focuses on each and every element that defines user experience, how i…" at bounding box center [923, 229] width 832 height 84
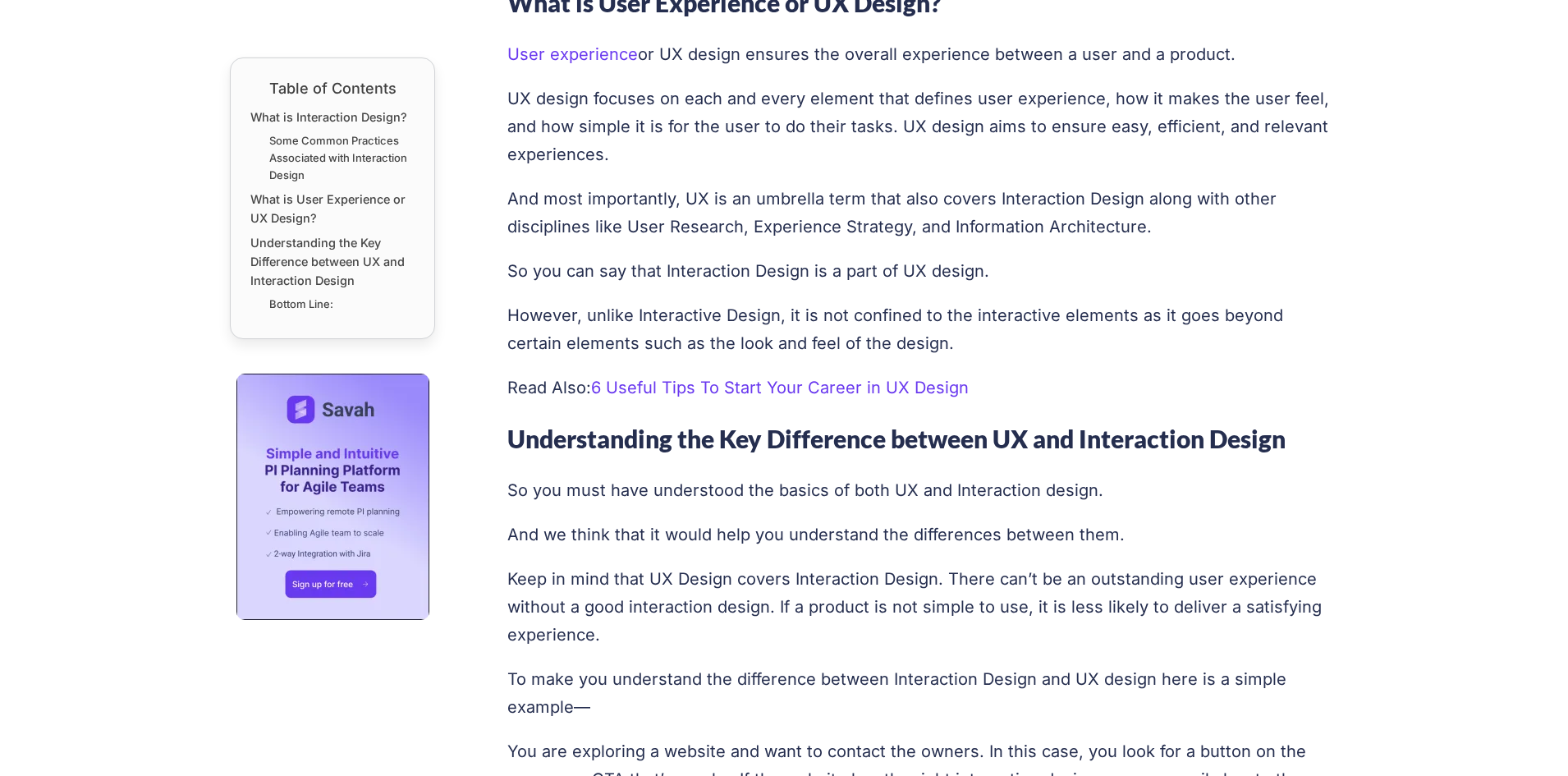
scroll to position [2460, 0]
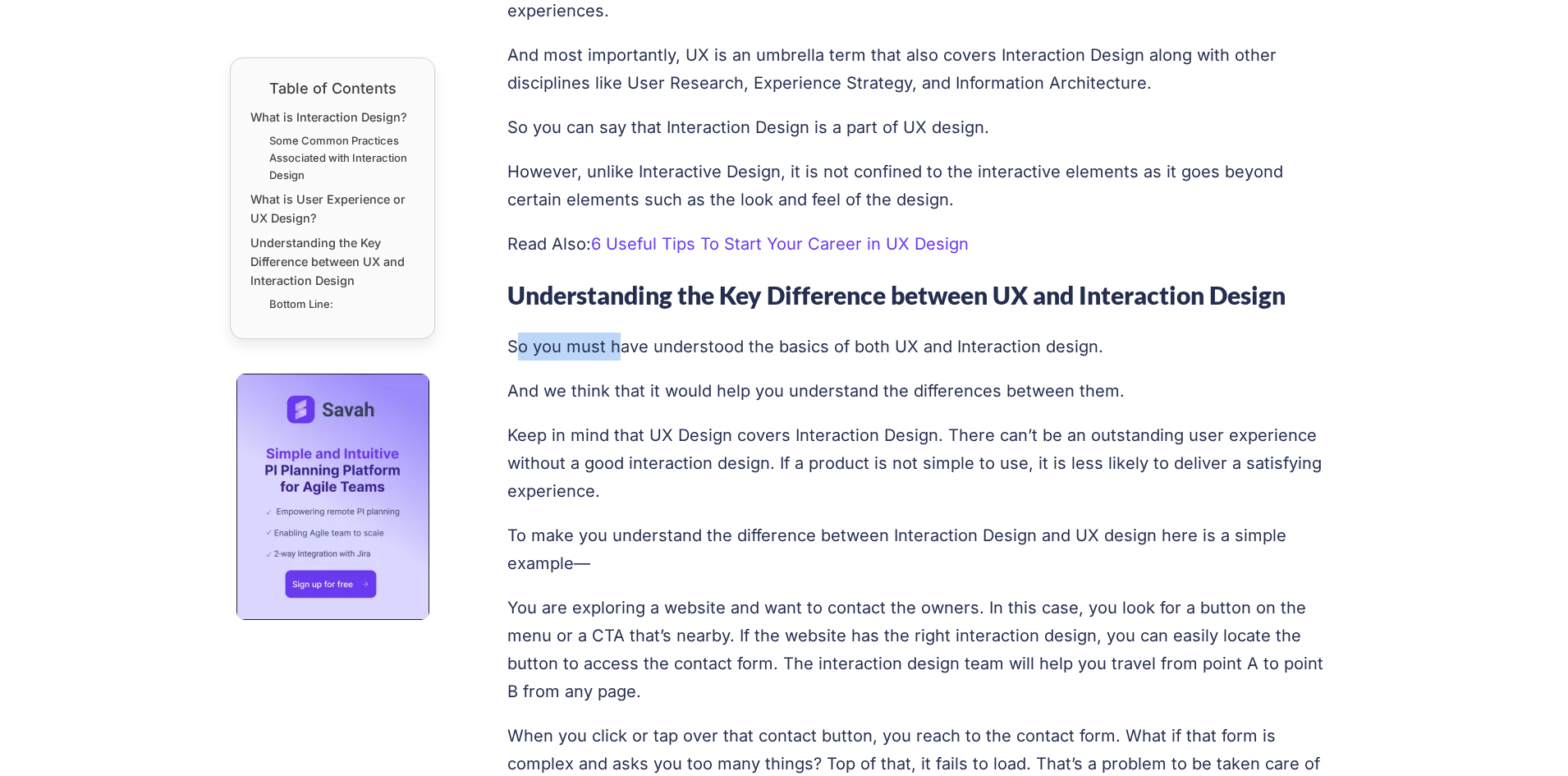
drag, startPoint x: 521, startPoint y: 358, endPoint x: 652, endPoint y: 360, distance: 131.0
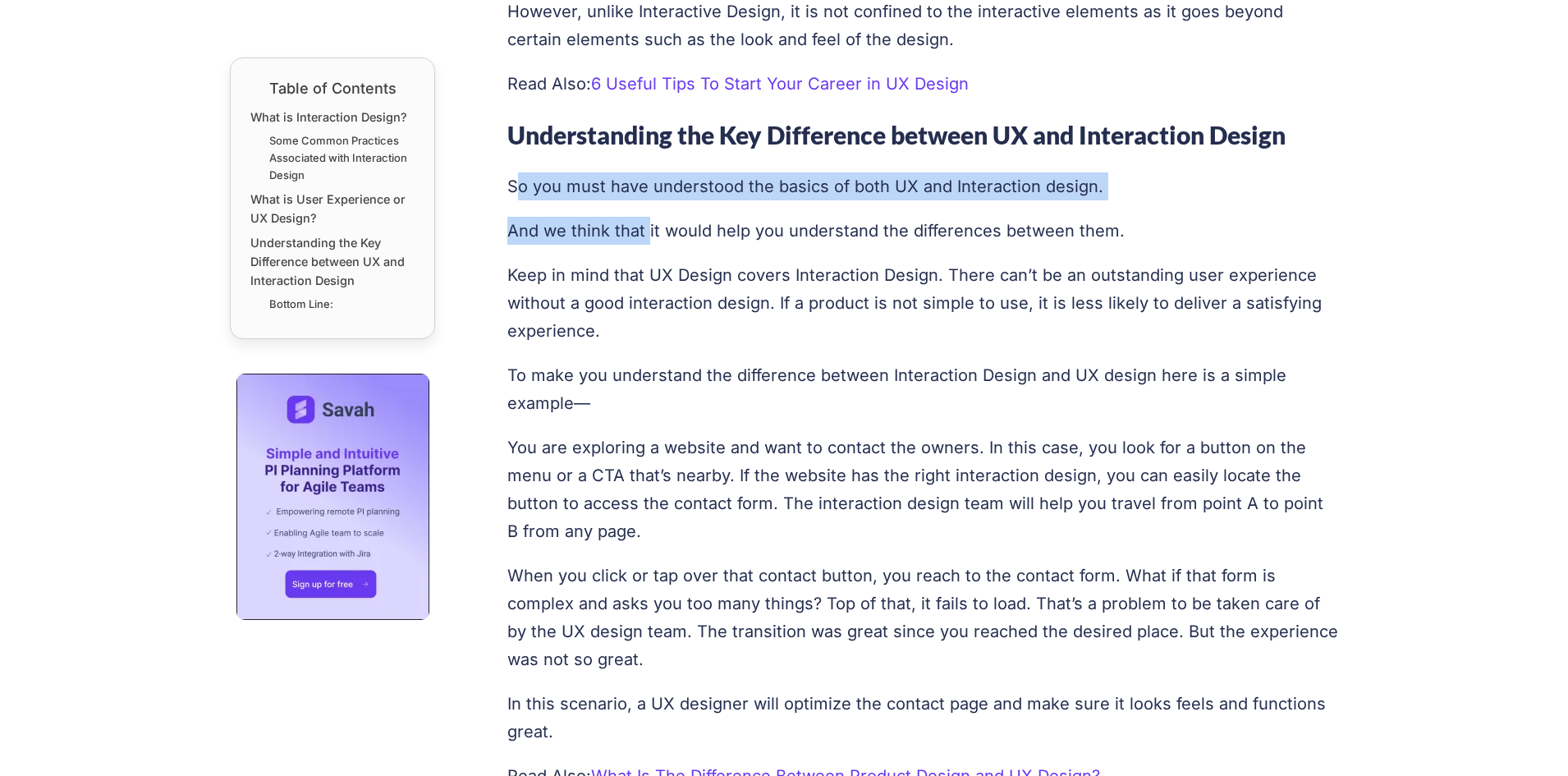
scroll to position [2624, 0]
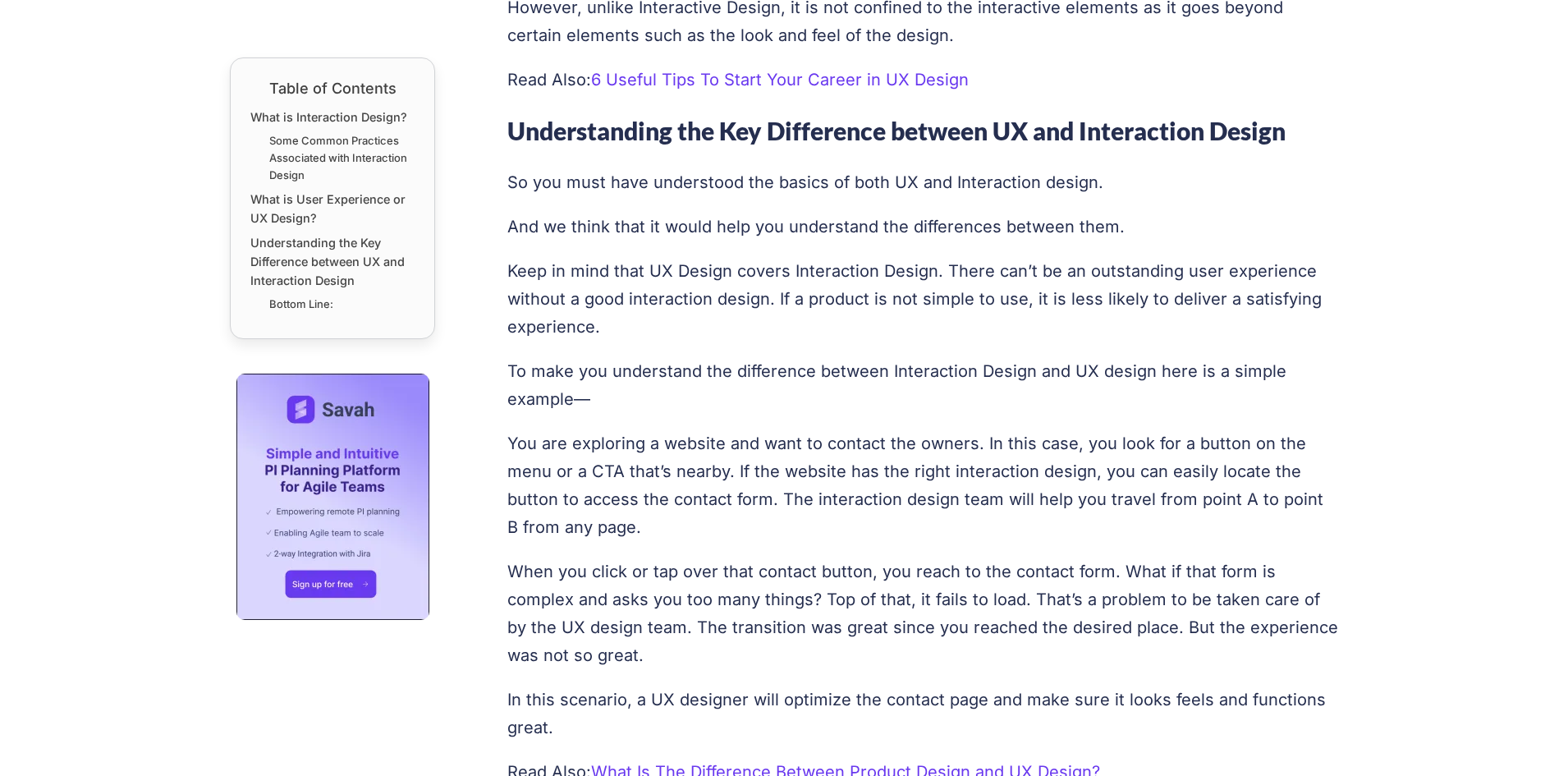
click at [566, 273] on p "Keep in mind that UX Design covers Interaction Design. There can’t be an outsta…" at bounding box center [923, 299] width 832 height 84
drag, startPoint x: 604, startPoint y: 267, endPoint x: 727, endPoint y: 267, distance: 123.0
click at [727, 267] on p "Keep in mind that UX Design covers Interaction Design. There can’t be an outsta…" at bounding box center [923, 299] width 832 height 84
click at [631, 296] on p "Keep in mind that UX Design covers Interaction Design. There can’t be an outsta…" at bounding box center [923, 299] width 832 height 84
drag, startPoint x: 641, startPoint y: 270, endPoint x: 877, endPoint y: 264, distance: 236.1
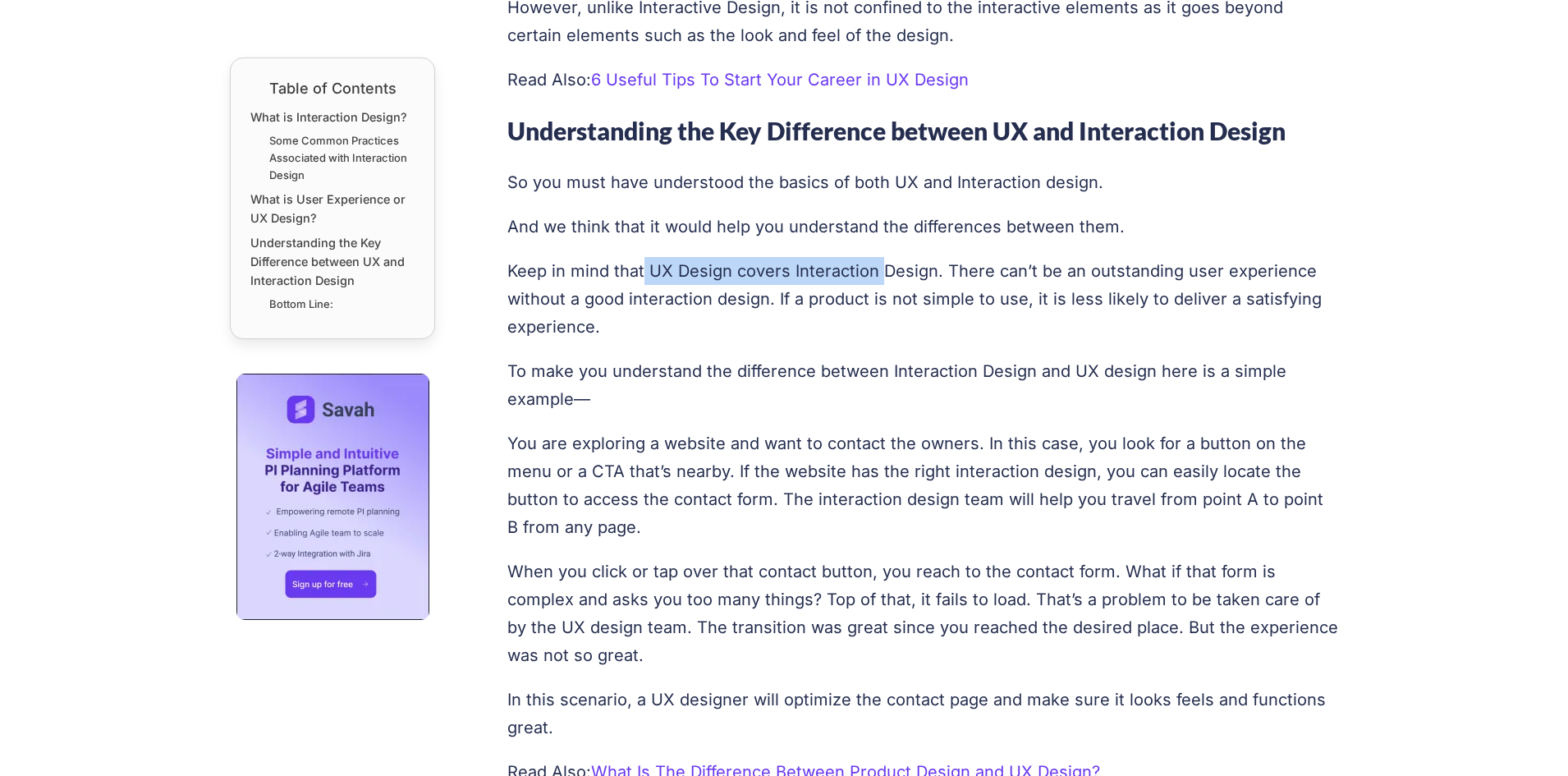
click at [877, 264] on p "Keep in mind that UX Design covers Interaction Design. There can’t be an outsta…" at bounding box center [923, 299] width 832 height 84
click at [994, 284] on p "Keep in mind that UX Design covers Interaction Design. There can’t be an outsta…" at bounding box center [923, 299] width 832 height 84
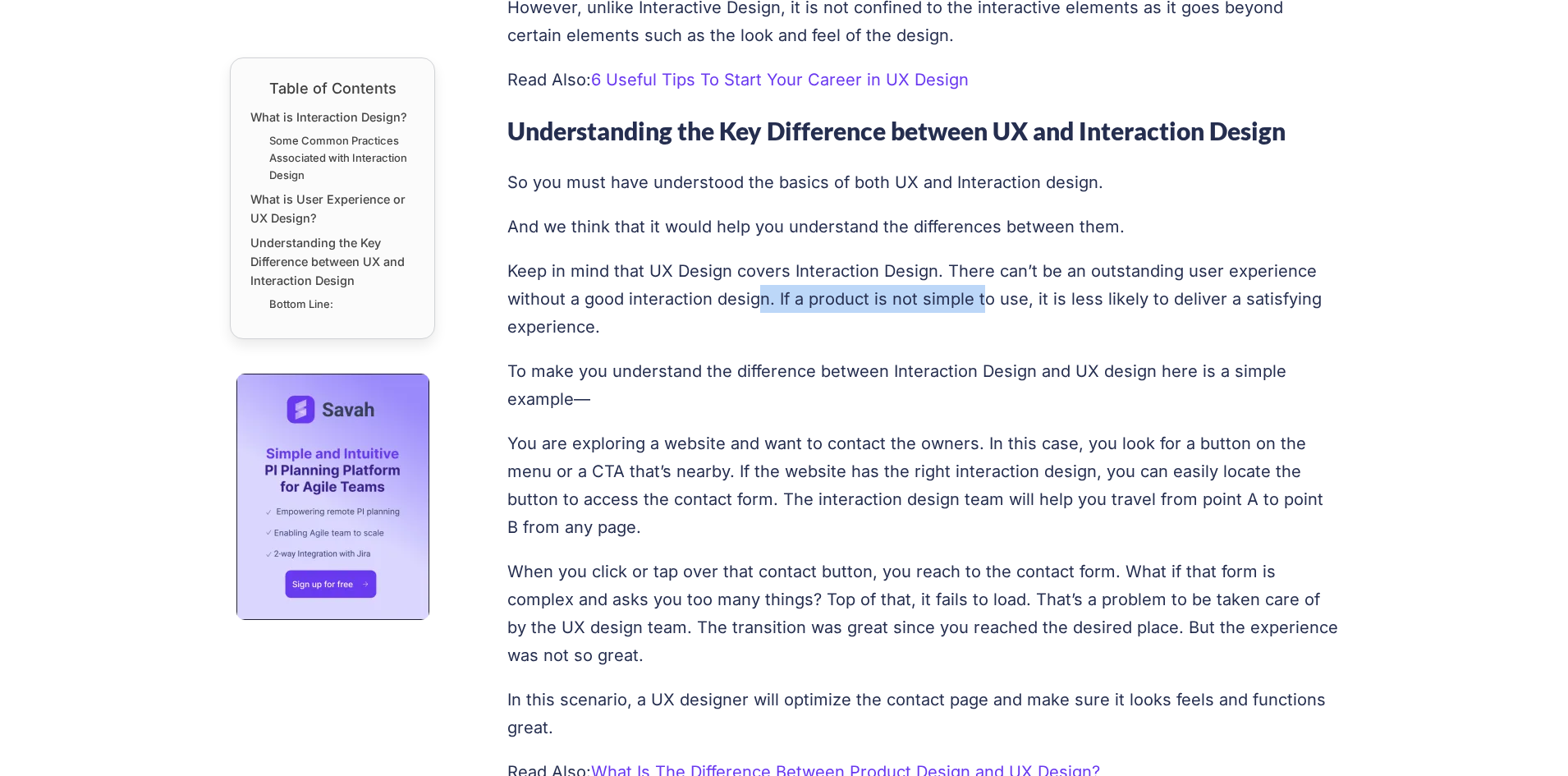
drag, startPoint x: 754, startPoint y: 294, endPoint x: 976, endPoint y: 297, distance: 222.0
click at [976, 297] on p "Keep in mind that UX Design covers Interaction Design. There can’t be an outsta…" at bounding box center [923, 299] width 832 height 84
click at [723, 307] on p "Keep in mind that UX Design covers Interaction Design. There can’t be an outsta…" at bounding box center [923, 299] width 832 height 84
drag, startPoint x: 527, startPoint y: 186, endPoint x: 634, endPoint y: 184, distance: 107.0
click at [634, 184] on p "So you must have understood the basics of both UX and Interaction design." at bounding box center [923, 182] width 832 height 28
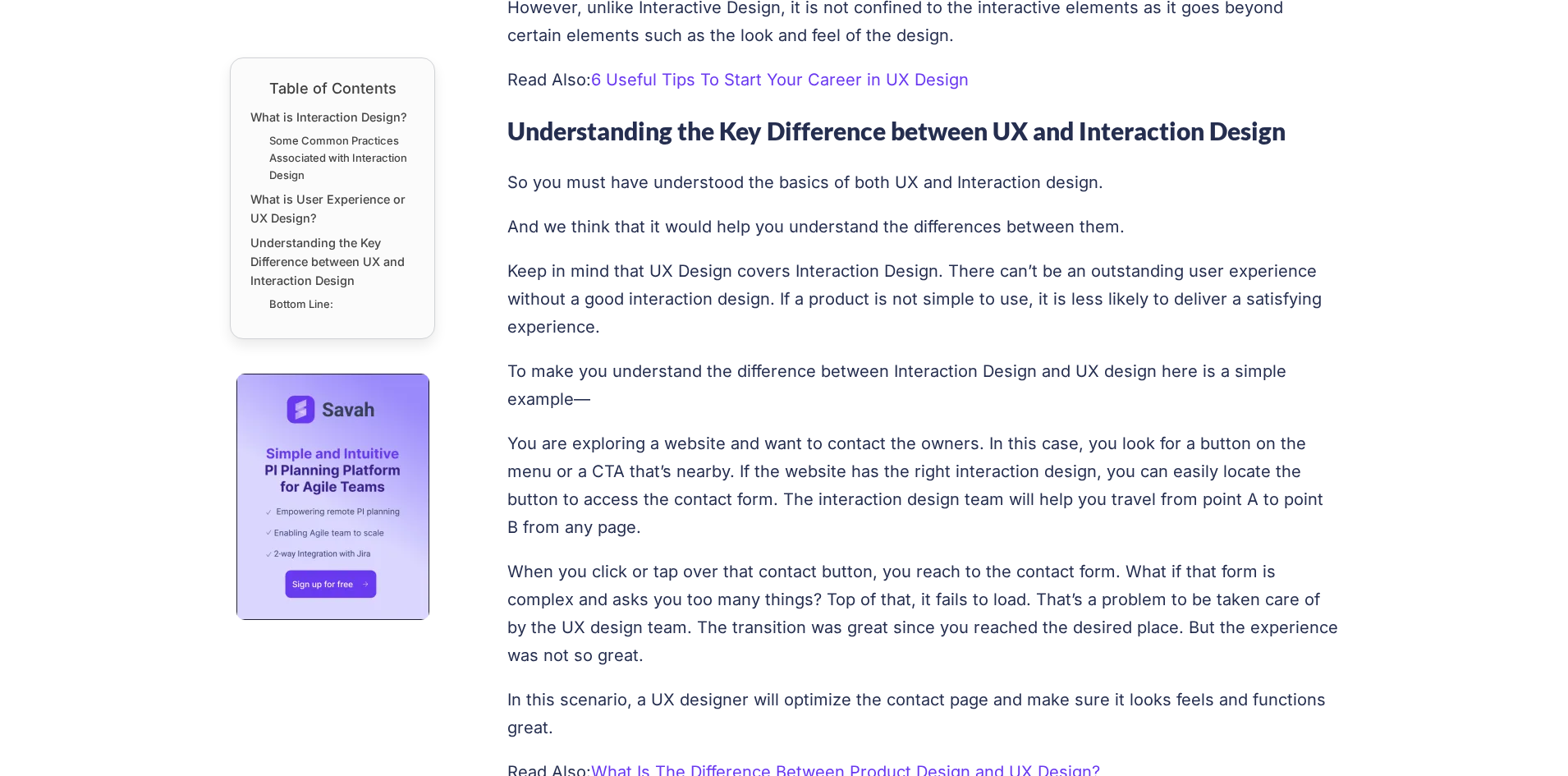
click at [639, 230] on p "And we think that it would help you understand the differences between them." at bounding box center [923, 226] width 832 height 28
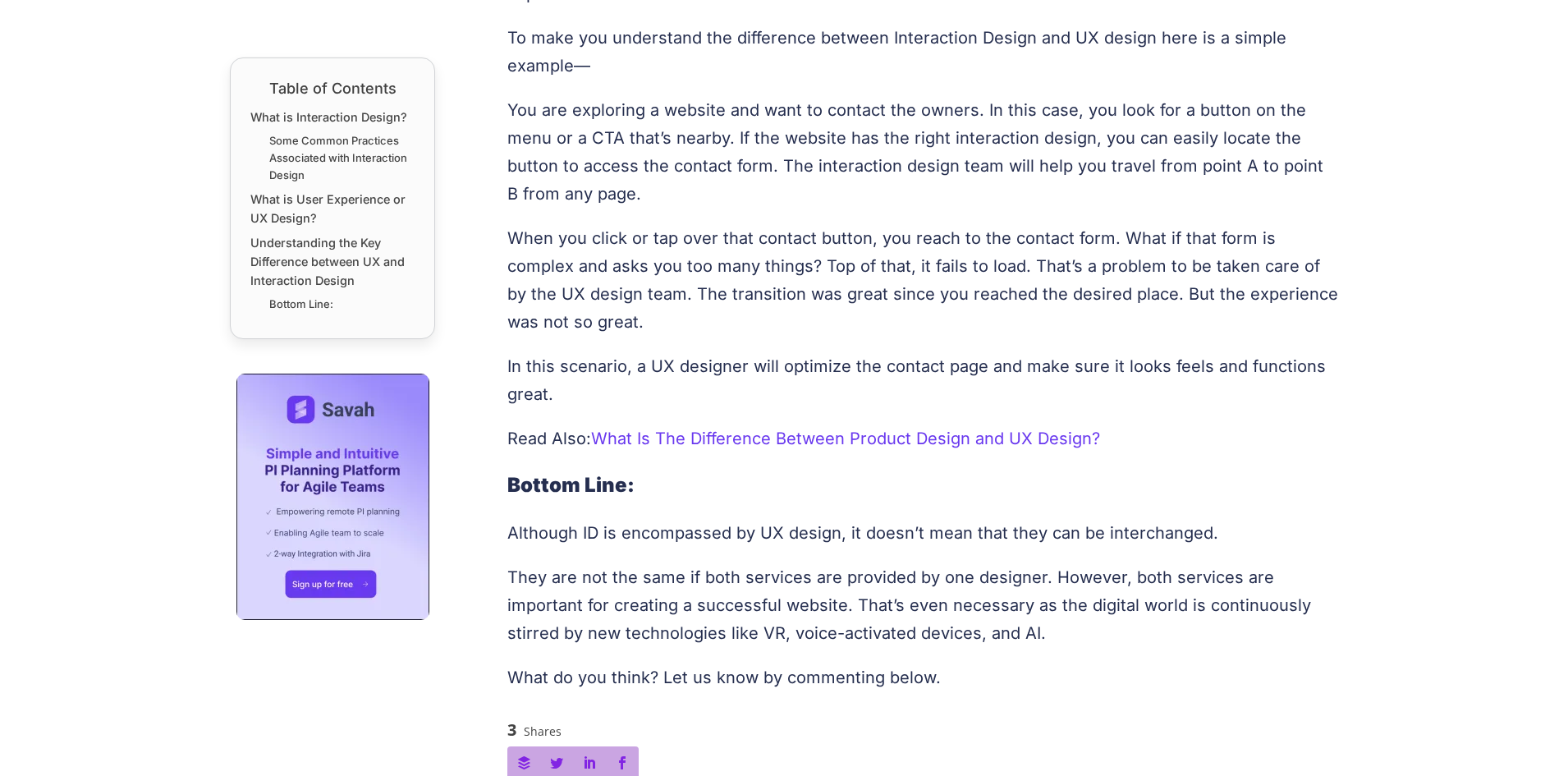
scroll to position [3117, 0]
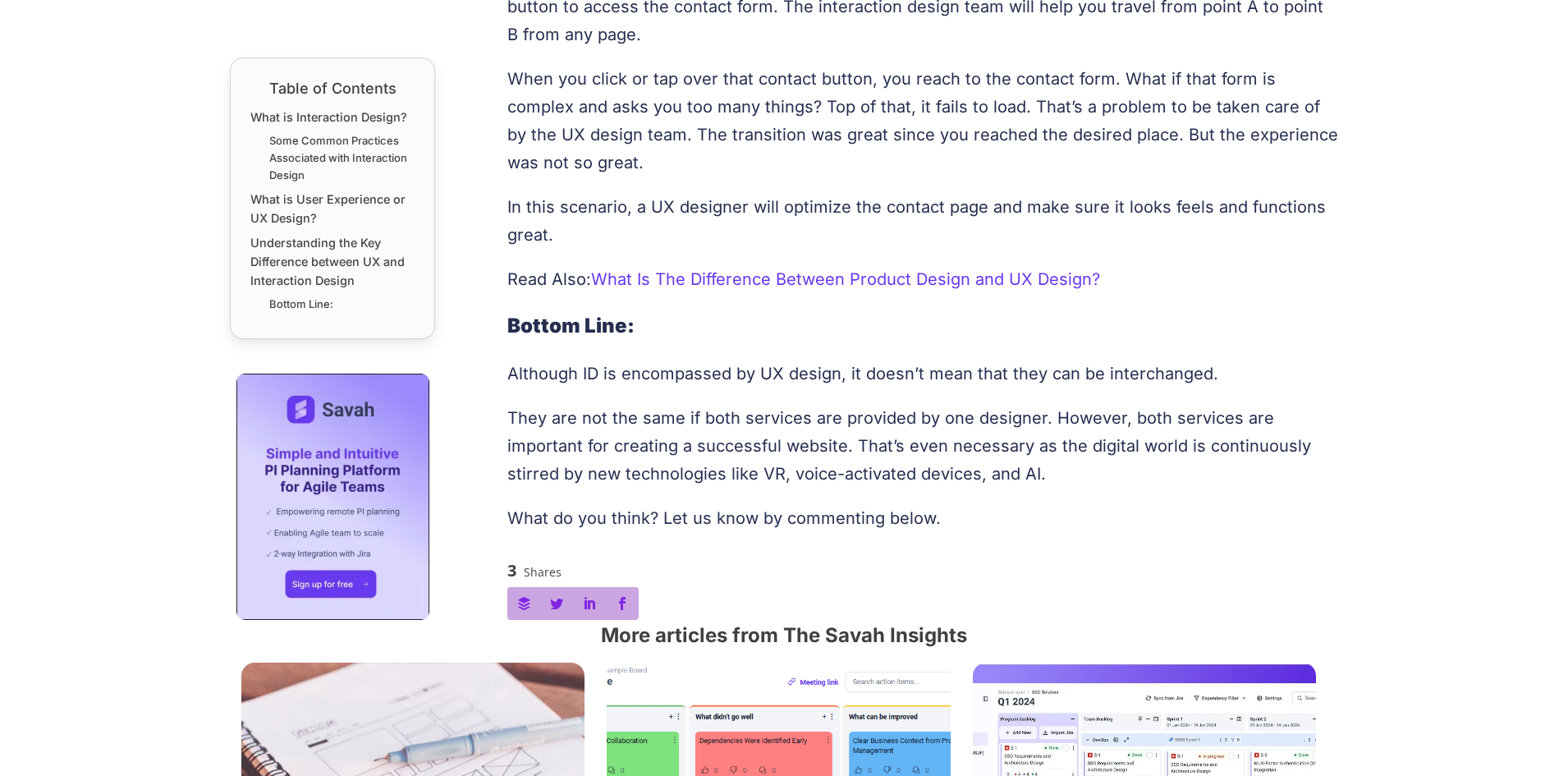
drag, startPoint x: 14, startPoint y: 3, endPoint x: 471, endPoint y: 21, distance: 457.4
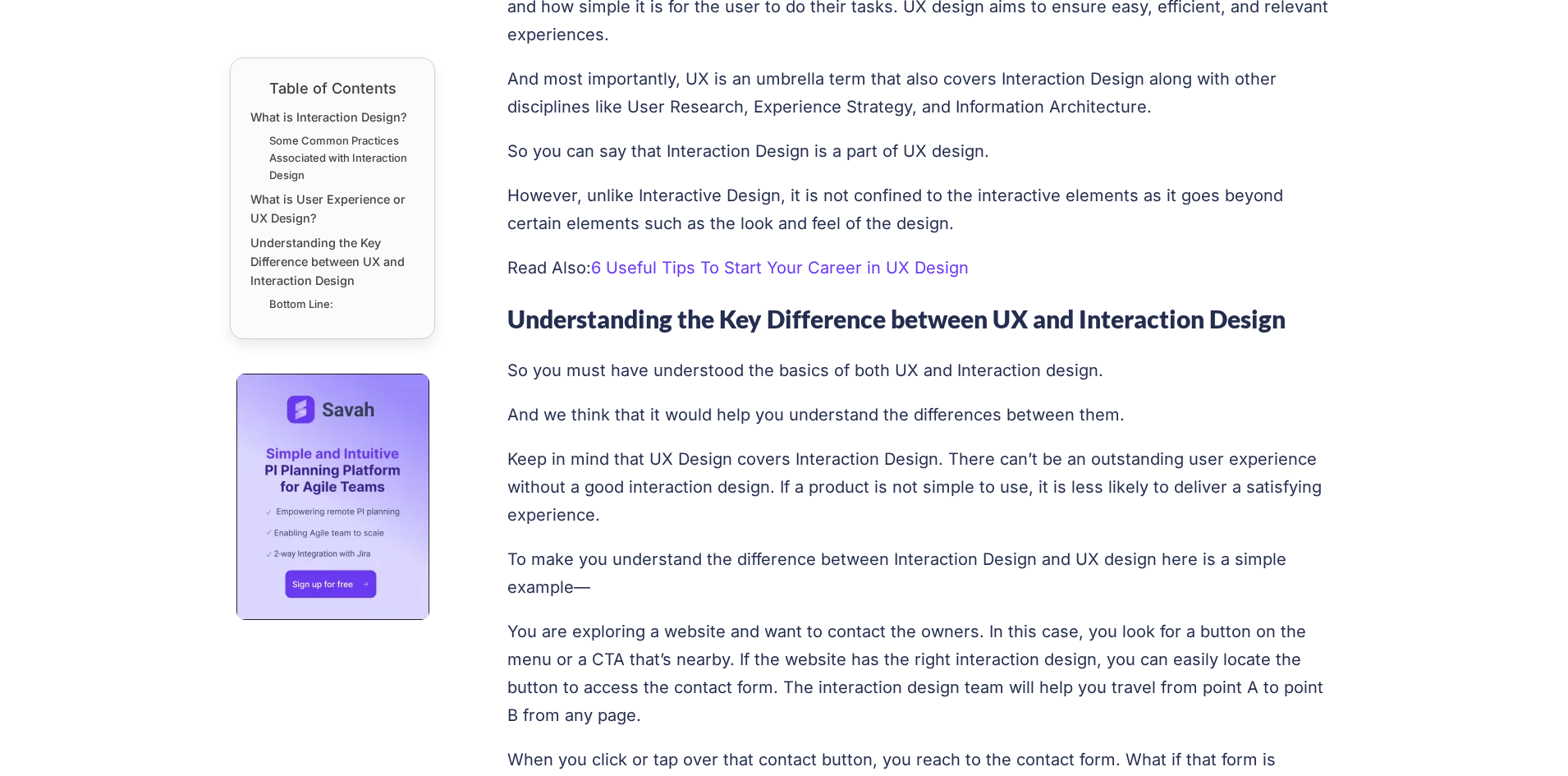
scroll to position [2764, 0]
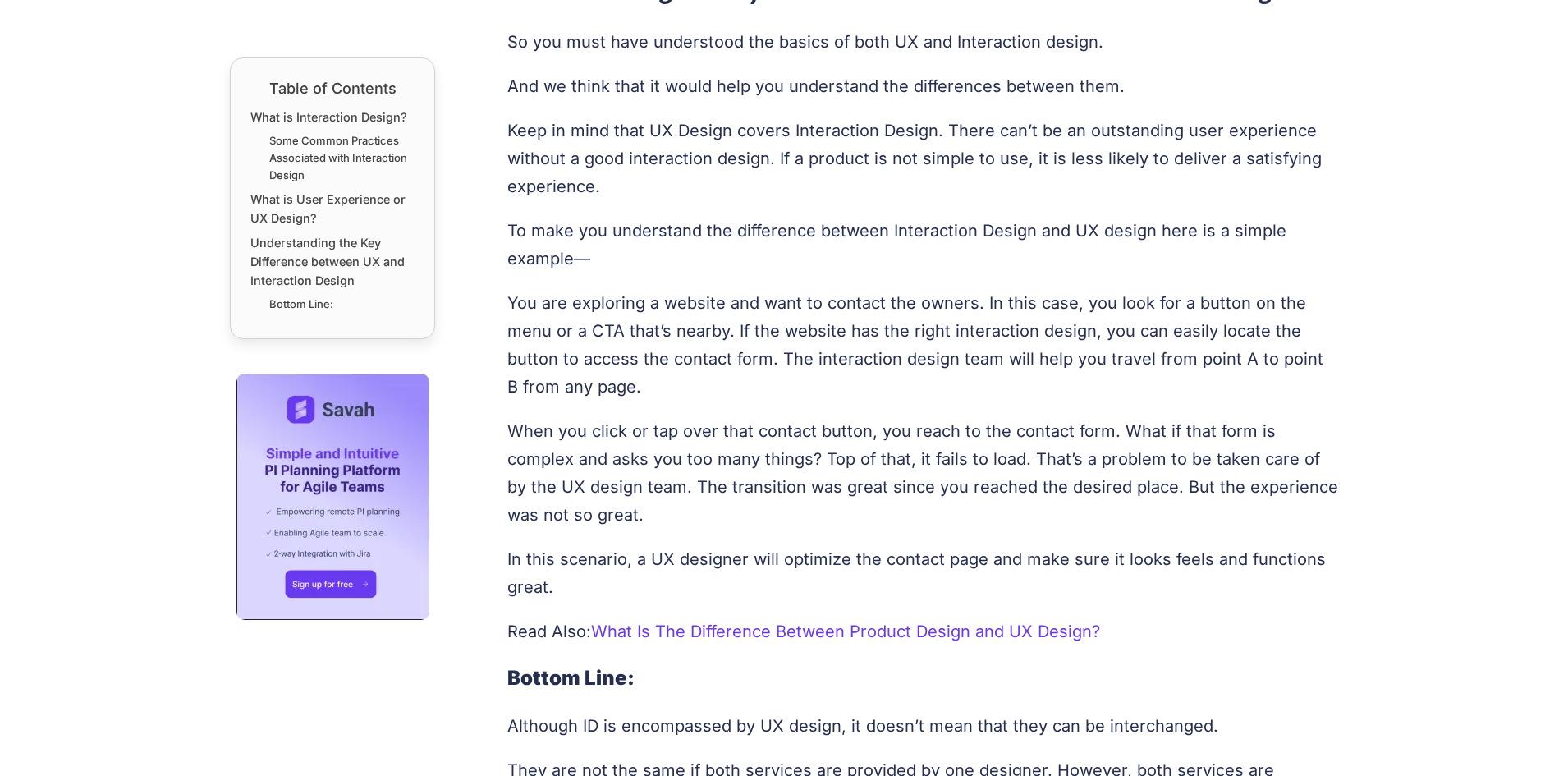
drag, startPoint x: 509, startPoint y: 299, endPoint x: 721, endPoint y: 377, distance: 225.9
click at [721, 377] on p "You are exploring a website and want to contact the owners. In this case, you l…" at bounding box center [923, 345] width 832 height 111
copy p "You are exploring a website and want to contact the owners. In this case, you l…"
